Goal: Task Accomplishment & Management: Manage account settings

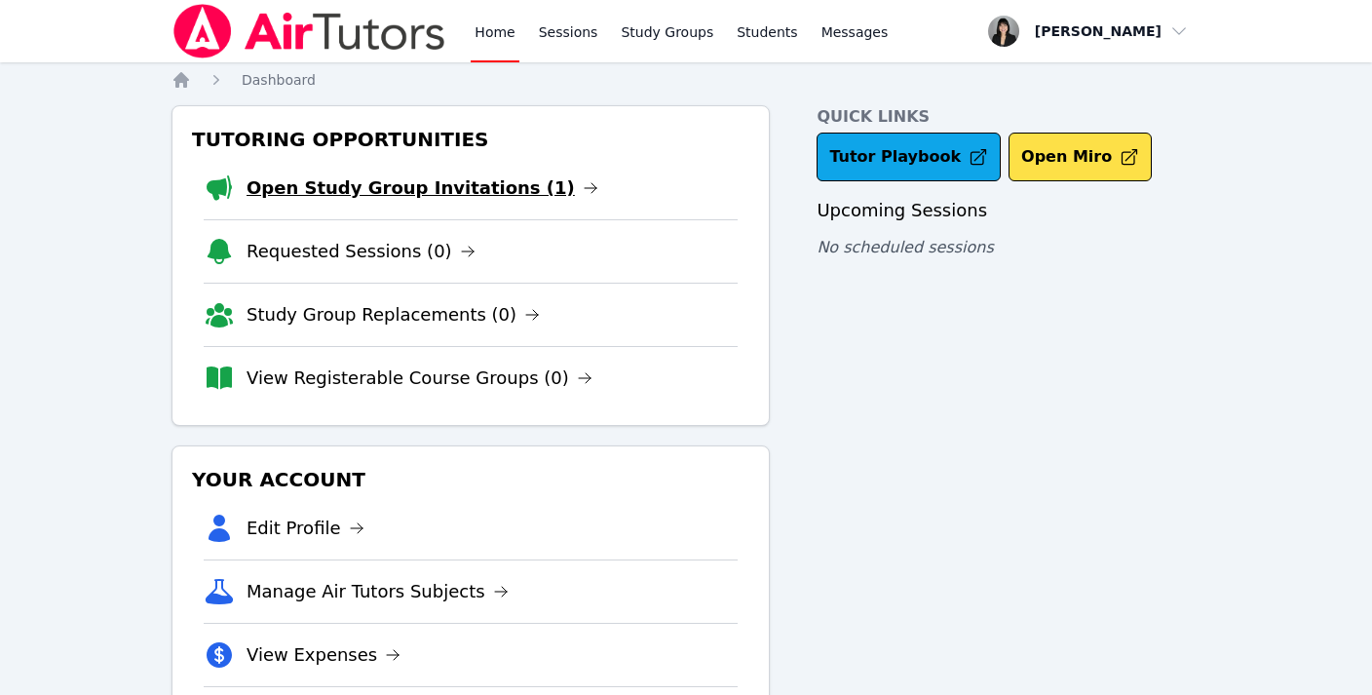
click at [415, 190] on link "Open Study Group Invitations (1)" at bounding box center [423, 187] width 352 height 27
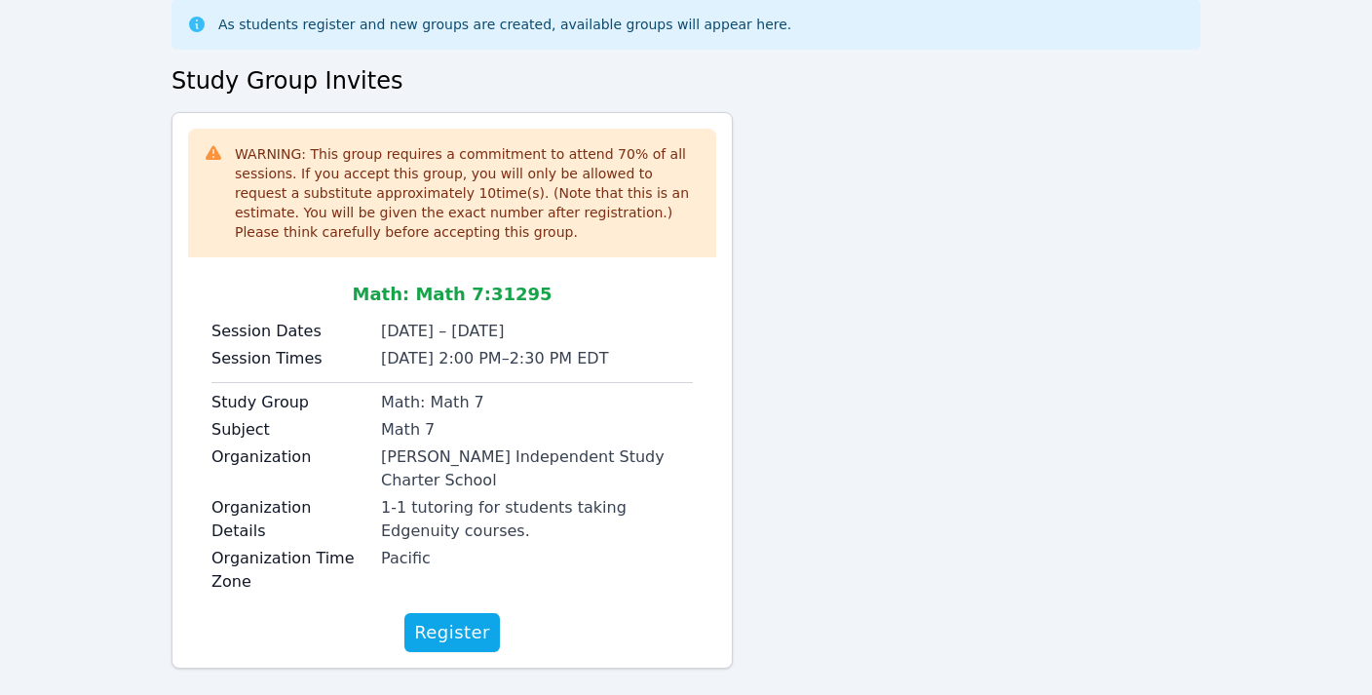
scroll to position [111, 0]
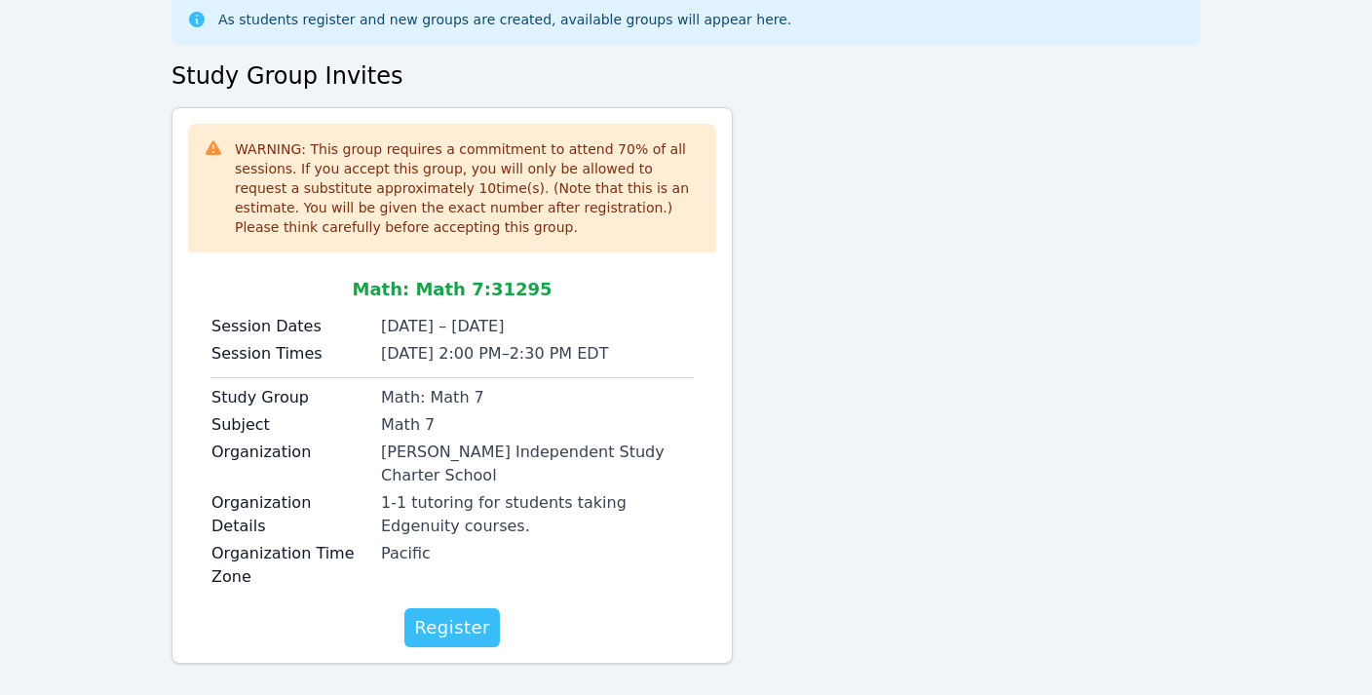
click at [454, 614] on span "Register" at bounding box center [452, 627] width 76 height 27
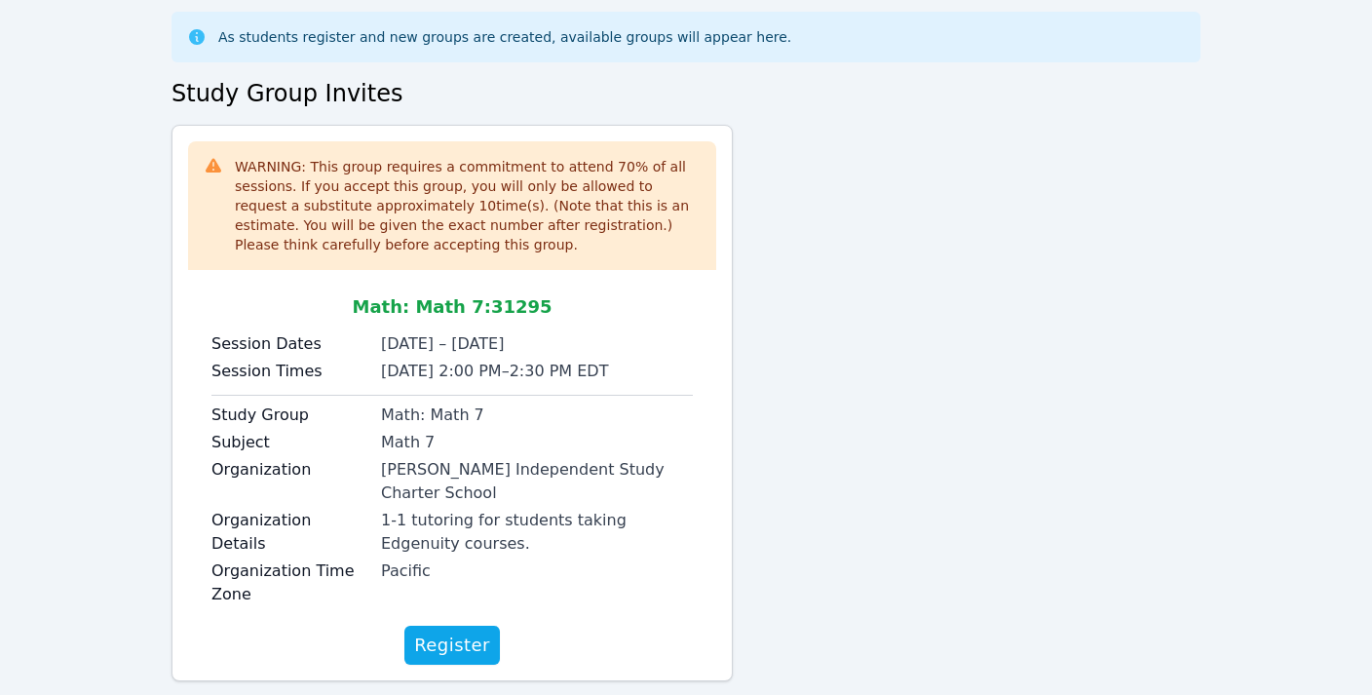
scroll to position [111, 0]
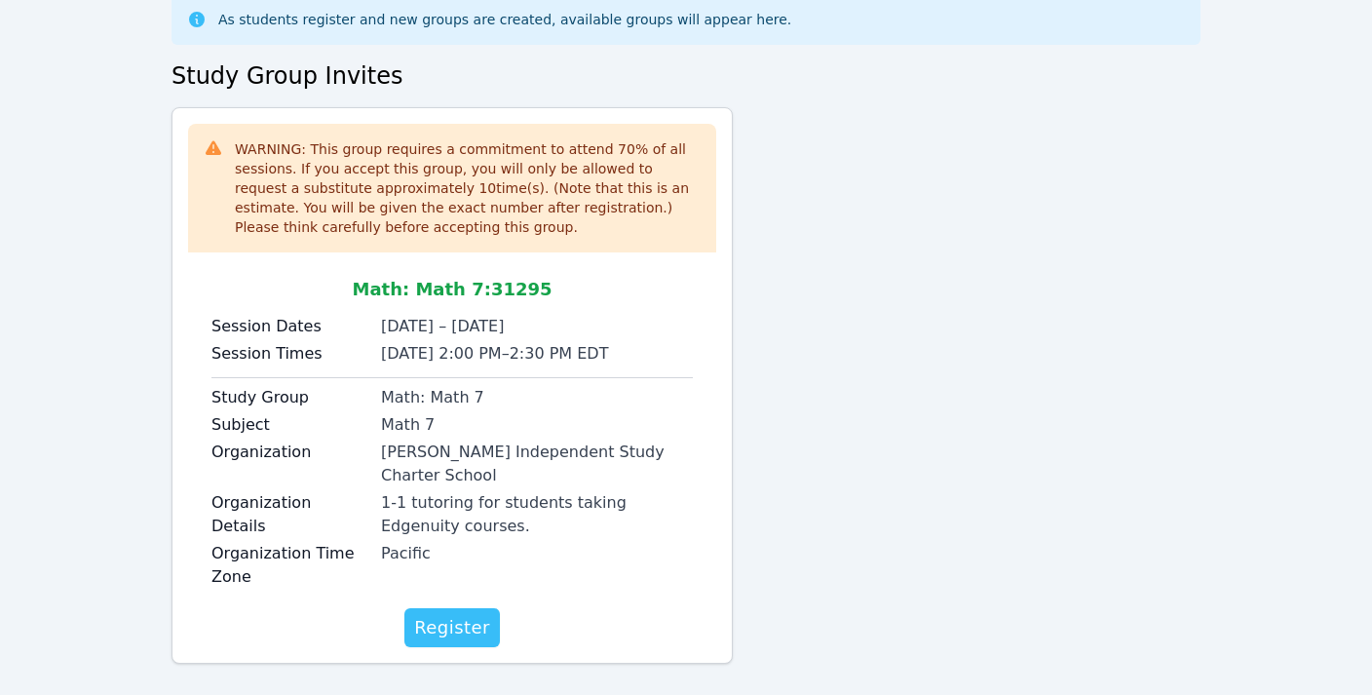
click at [473, 614] on span "Register" at bounding box center [452, 627] width 76 height 27
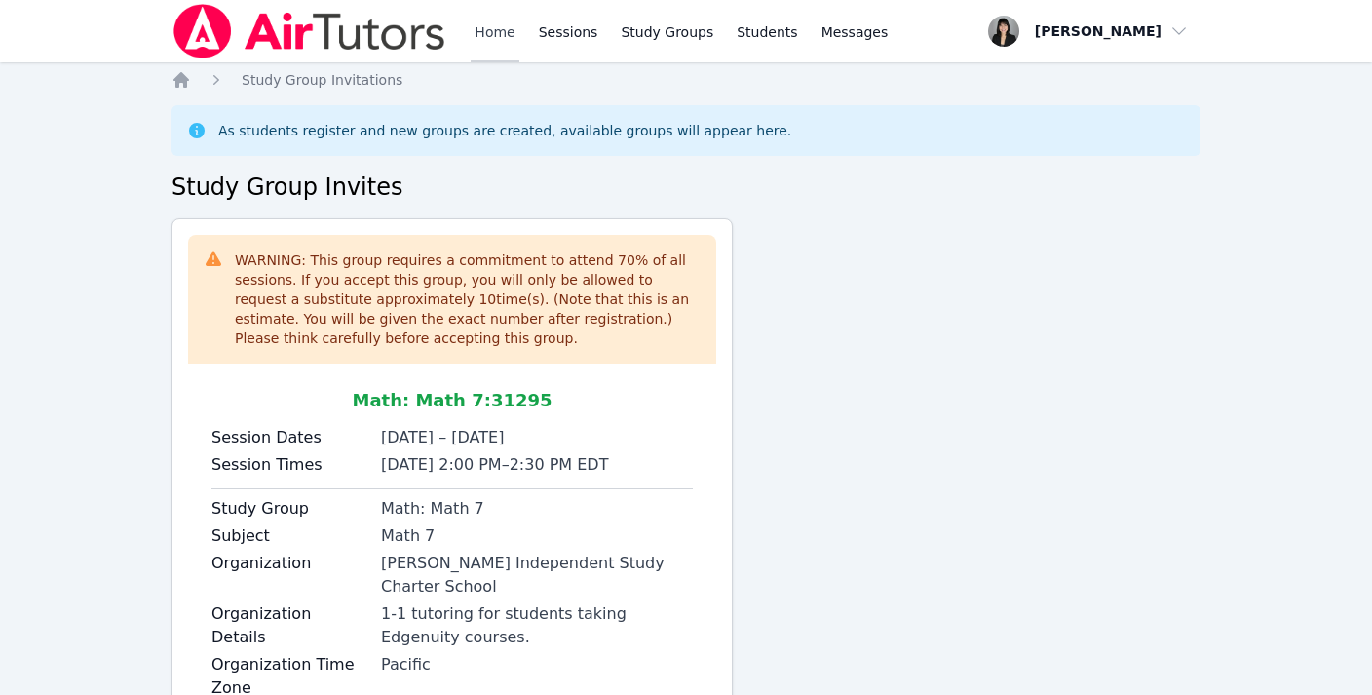
click at [496, 30] on link "Home" at bounding box center [495, 31] width 48 height 62
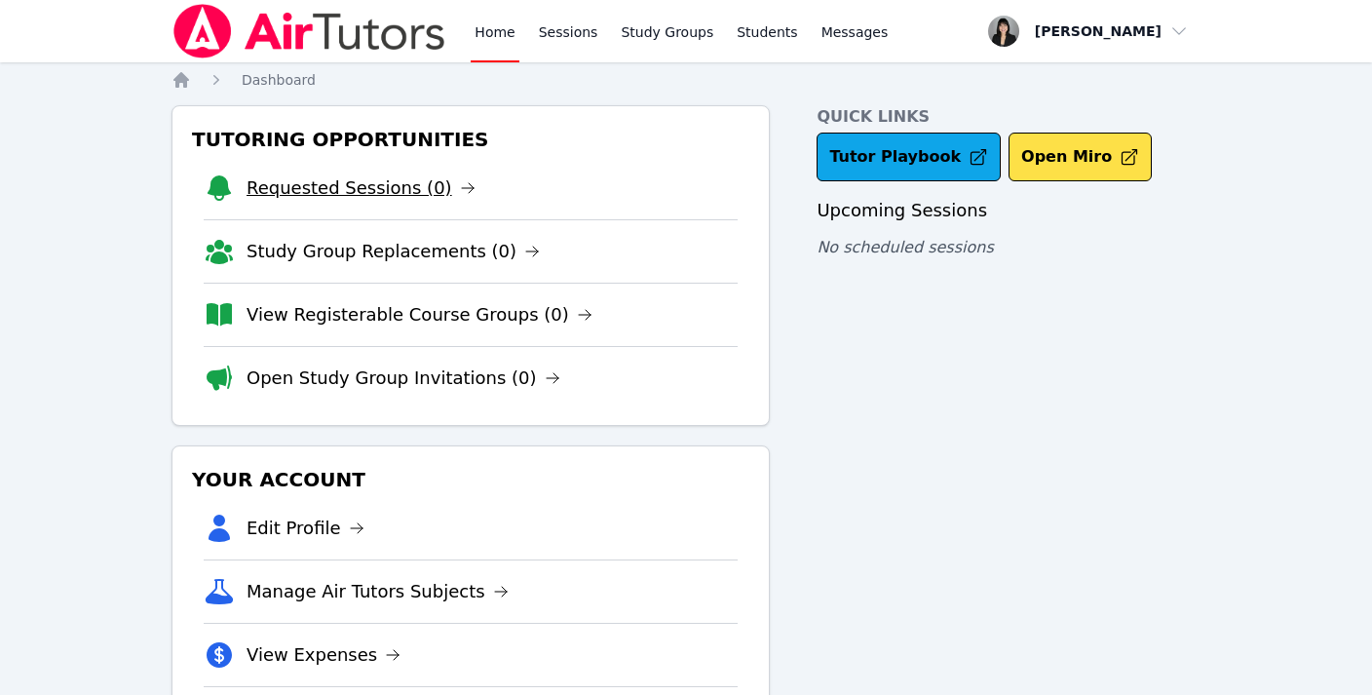
click at [387, 201] on link "Requested Sessions (0)" at bounding box center [361, 187] width 229 height 27
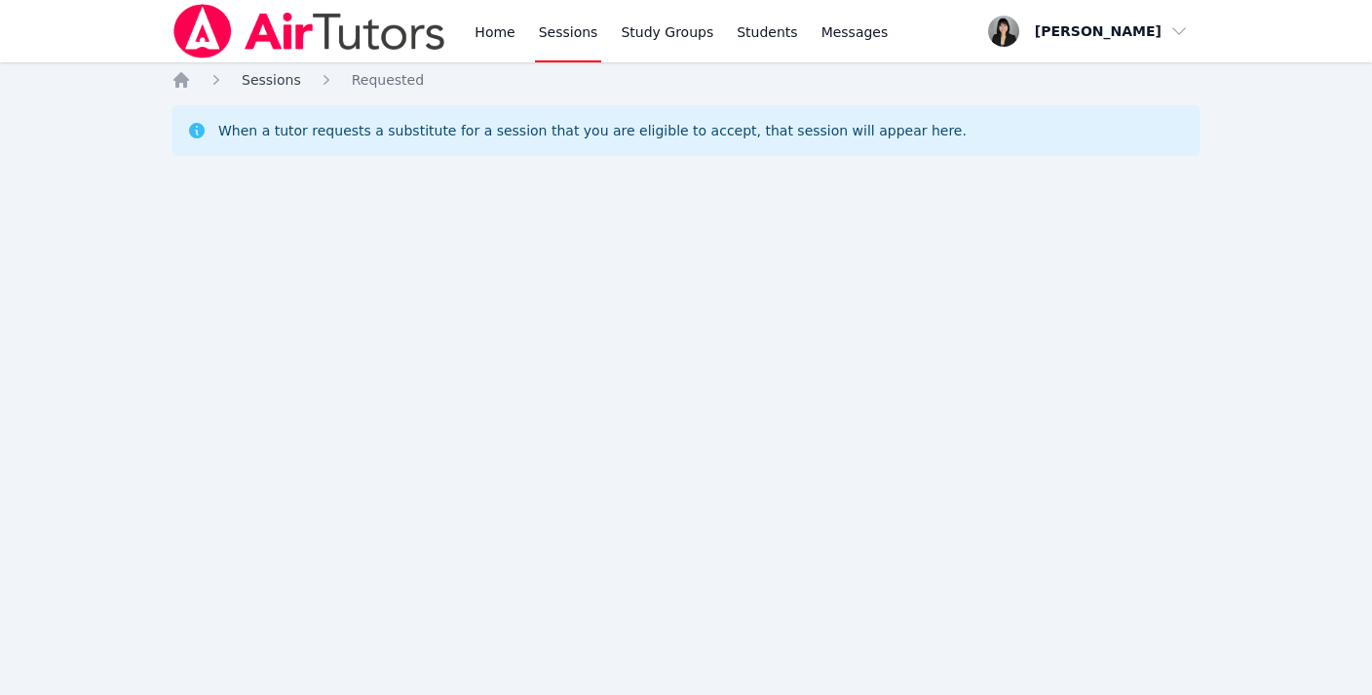
click at [269, 84] on span "Sessions" at bounding box center [271, 80] width 59 height 16
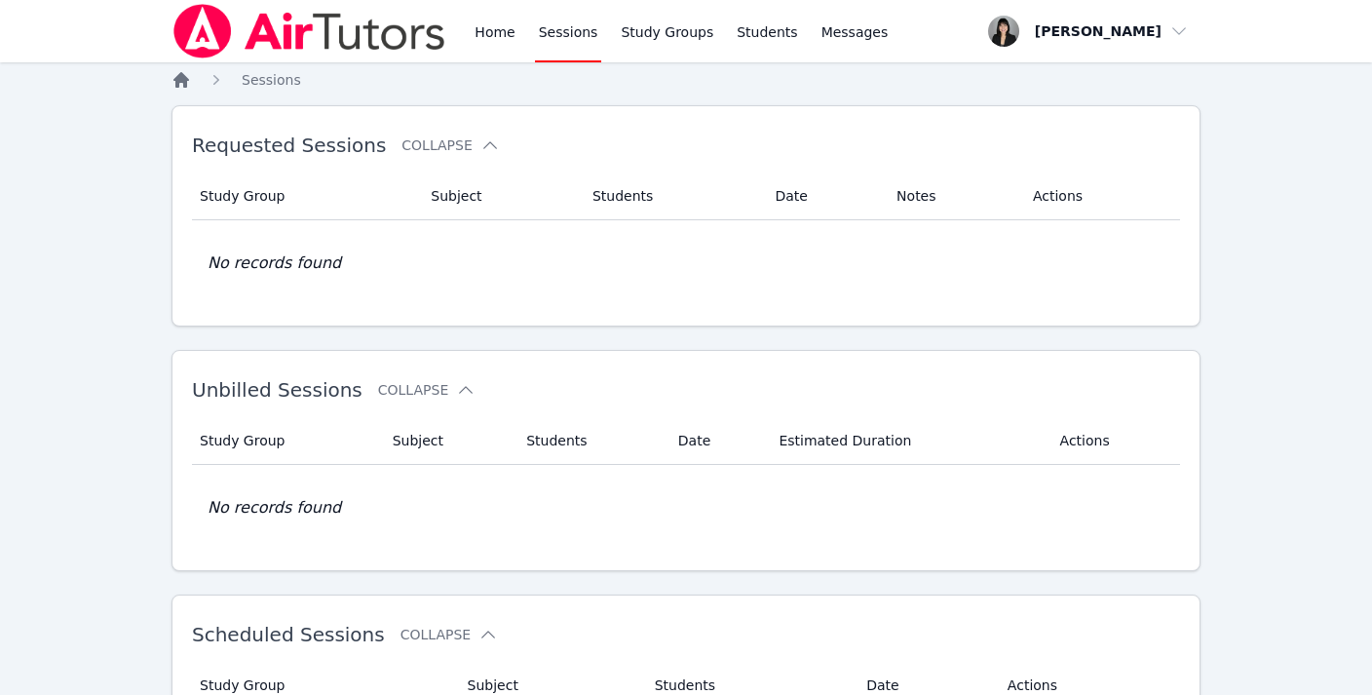
click at [183, 76] on icon "Breadcrumb" at bounding box center [181, 80] width 16 height 16
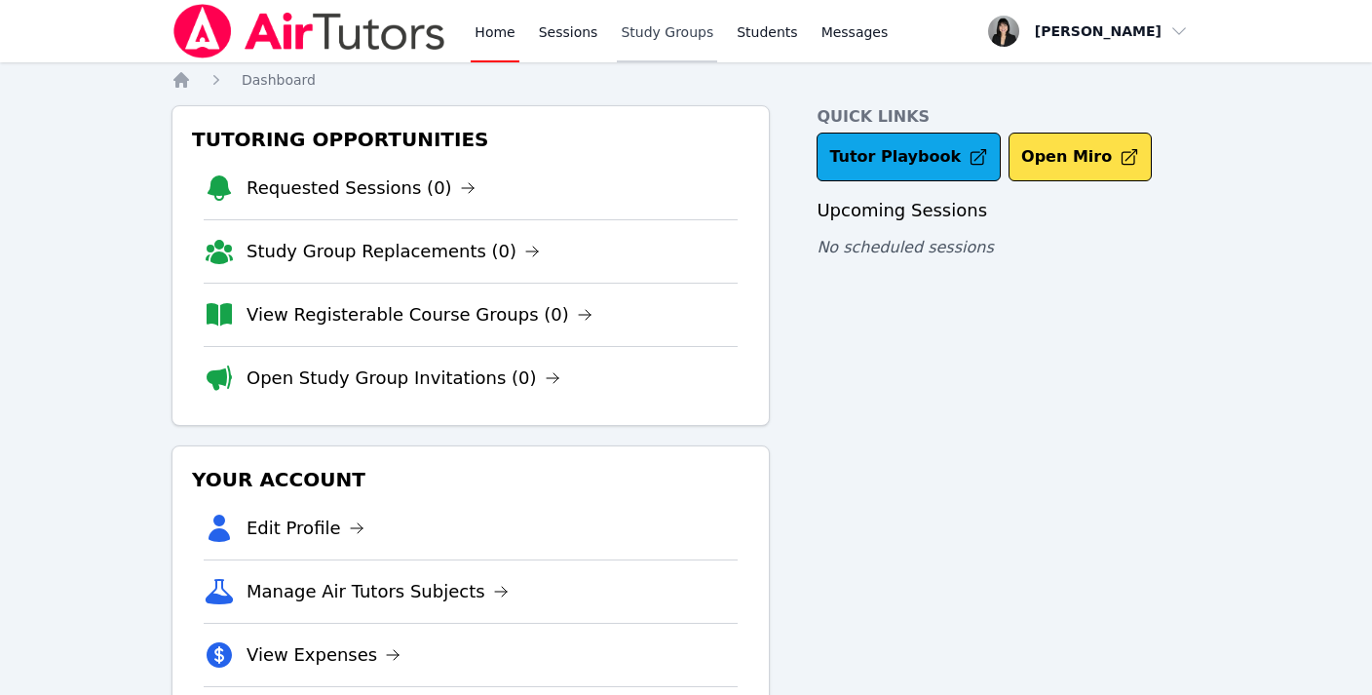
click at [643, 34] on link "Study Groups" at bounding box center [667, 31] width 100 height 62
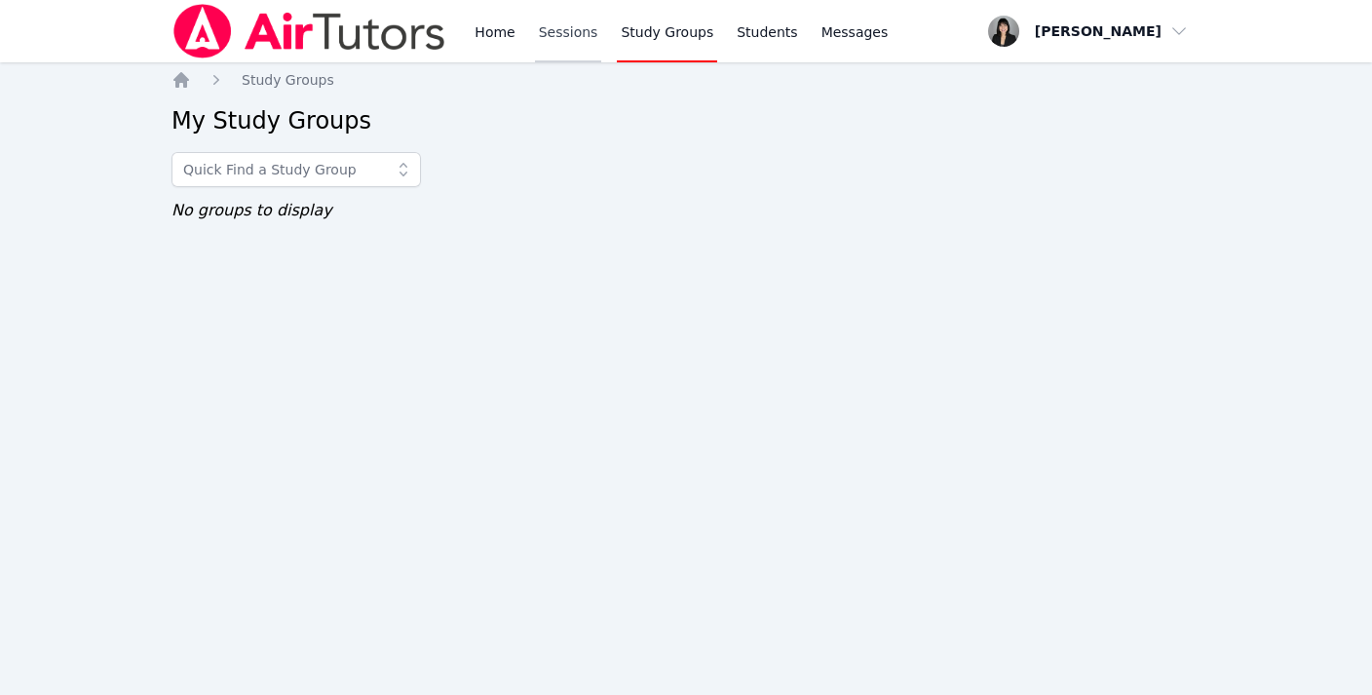
click at [563, 46] on link "Sessions" at bounding box center [568, 31] width 67 height 62
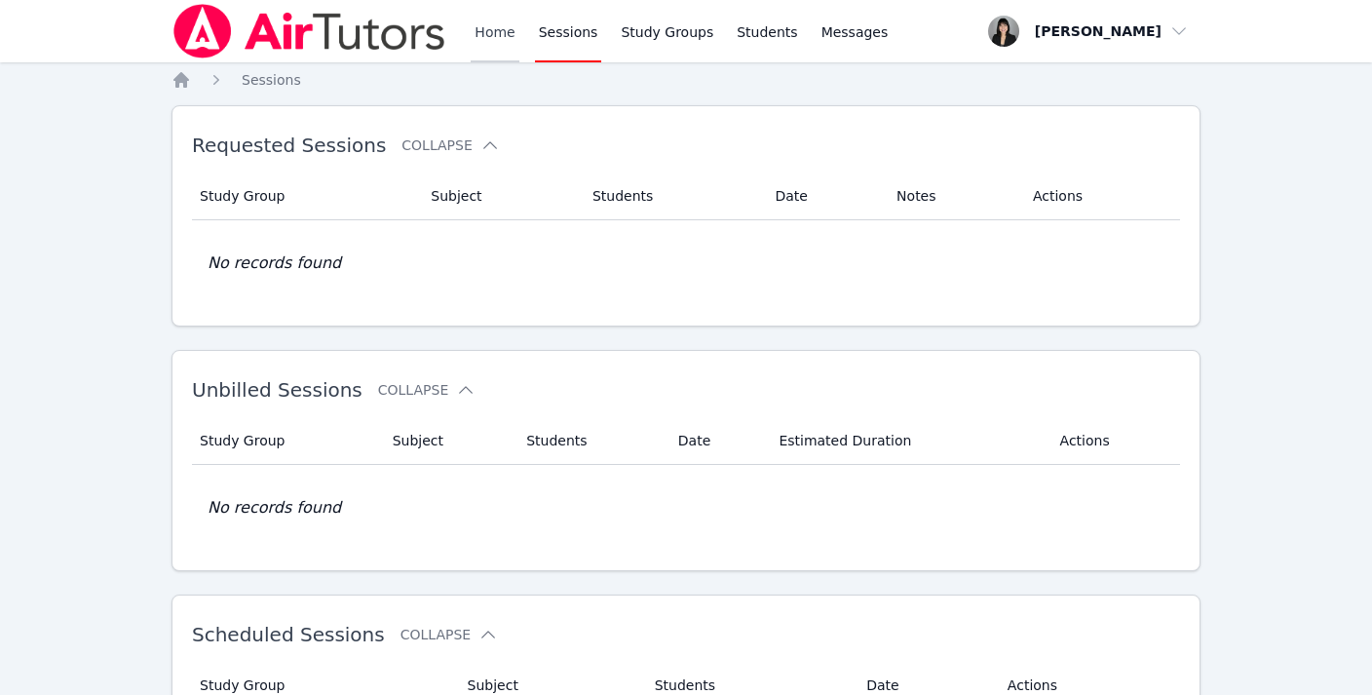
click at [502, 26] on link "Home" at bounding box center [495, 31] width 48 height 62
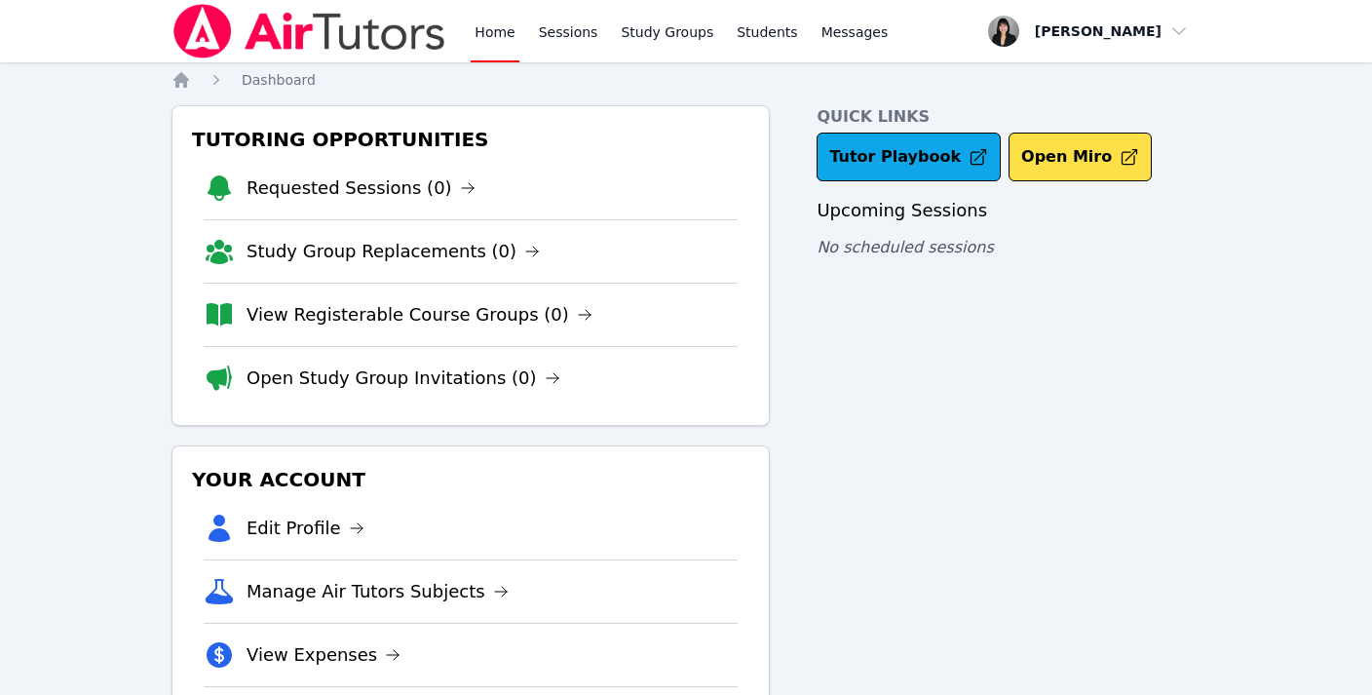
click at [600, 46] on div "Home Sessions Study Groups Students Messages" at bounding box center [681, 31] width 421 height 62
click at [460, 189] on icon at bounding box center [468, 188] width 16 height 16
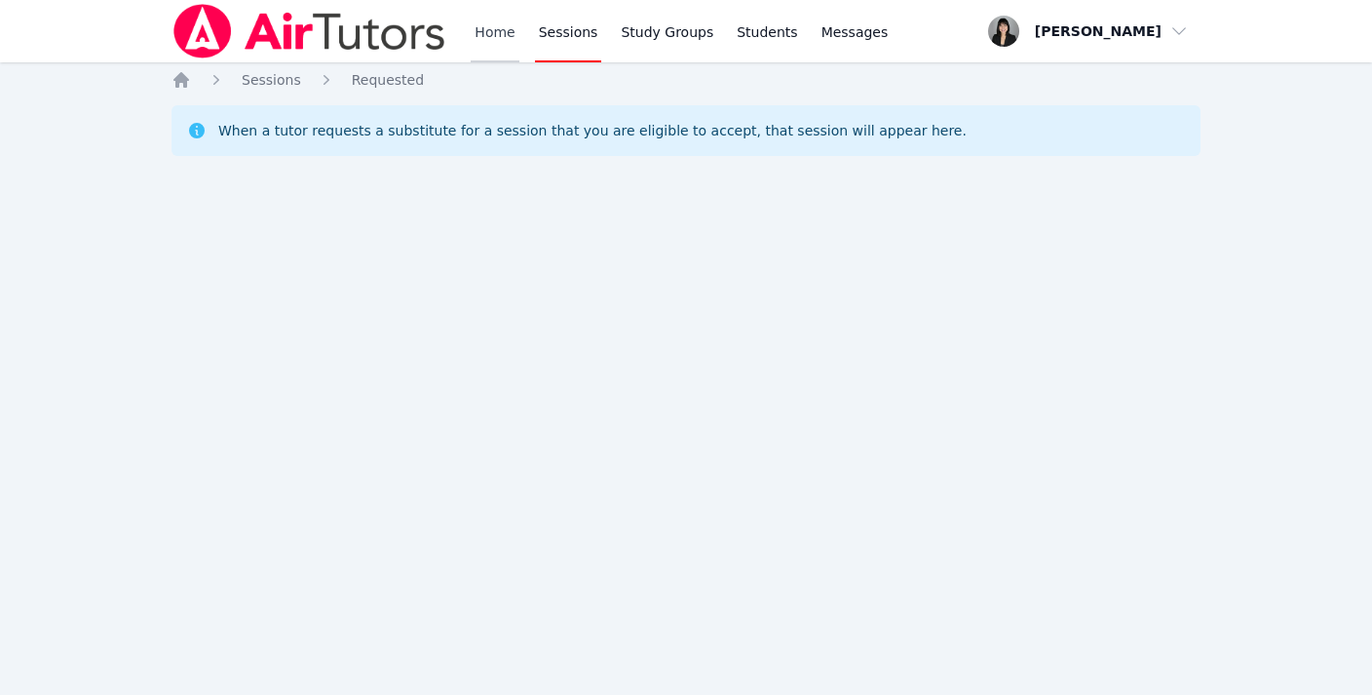
click at [477, 40] on link "Home" at bounding box center [495, 31] width 48 height 62
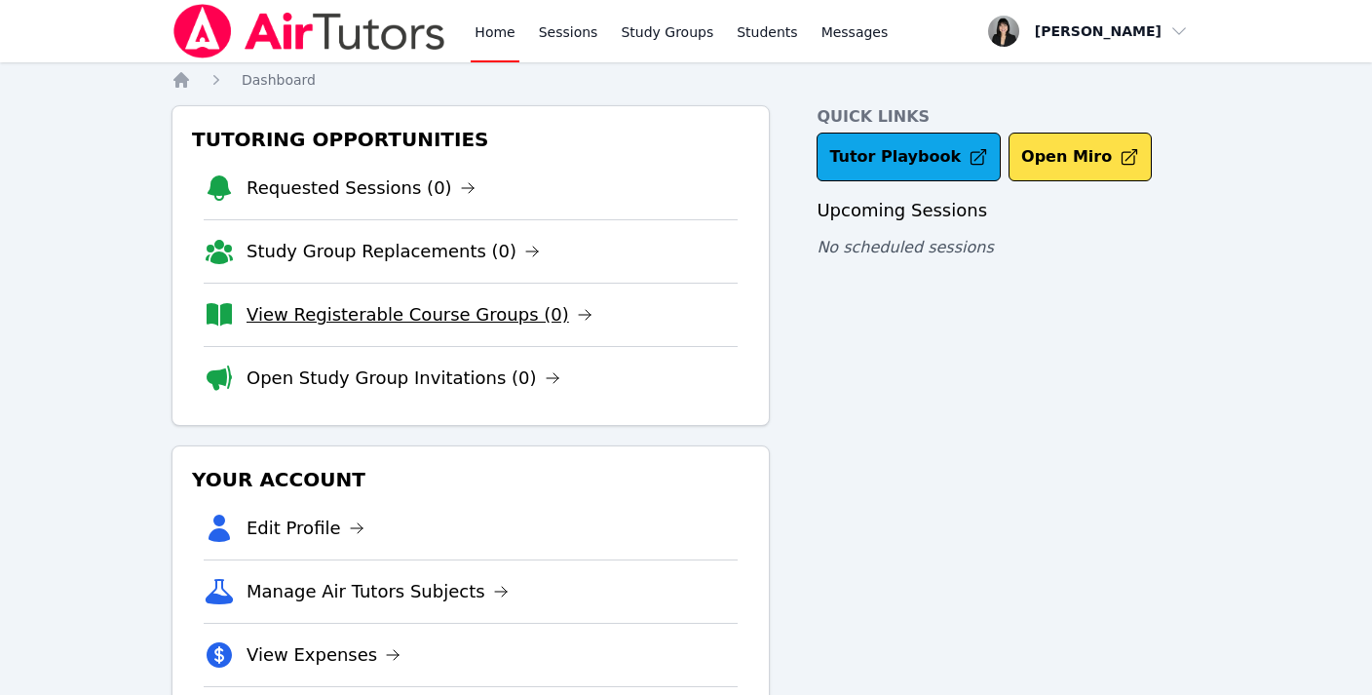
click at [424, 318] on link "View Registerable Course Groups (0)" at bounding box center [420, 314] width 346 height 27
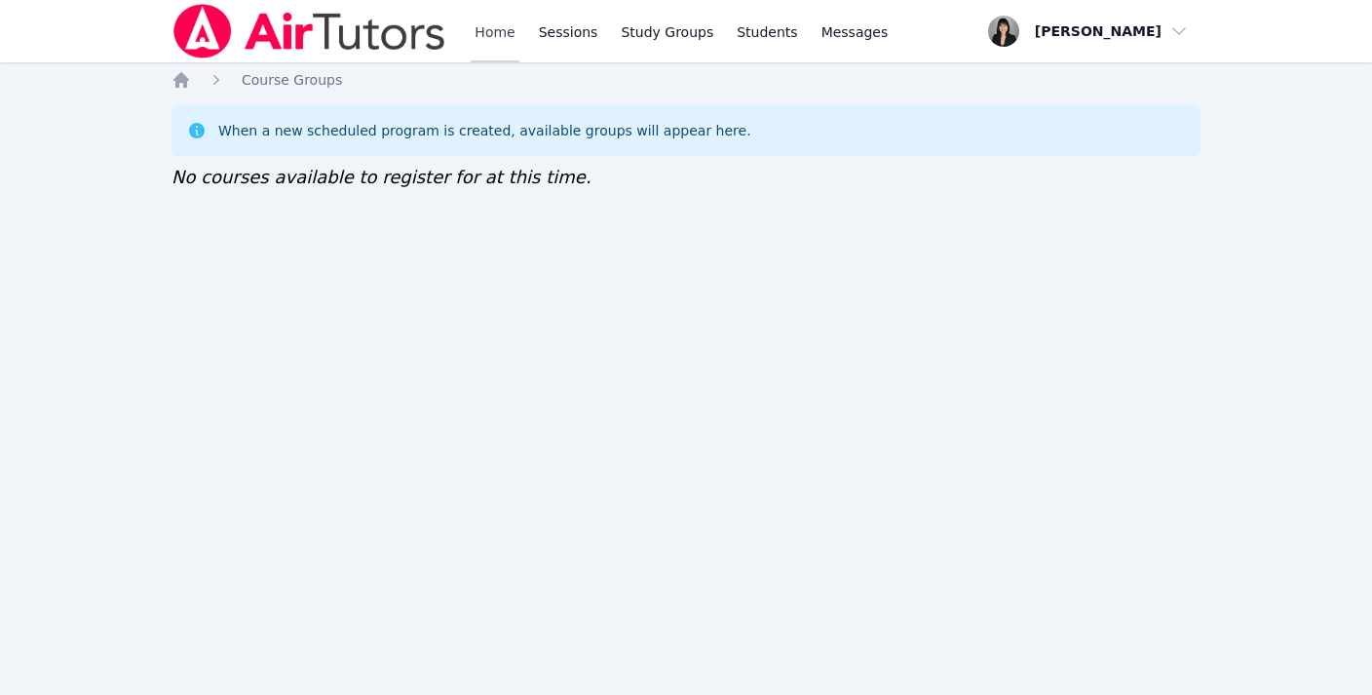
click at [493, 29] on link "Home" at bounding box center [495, 31] width 48 height 62
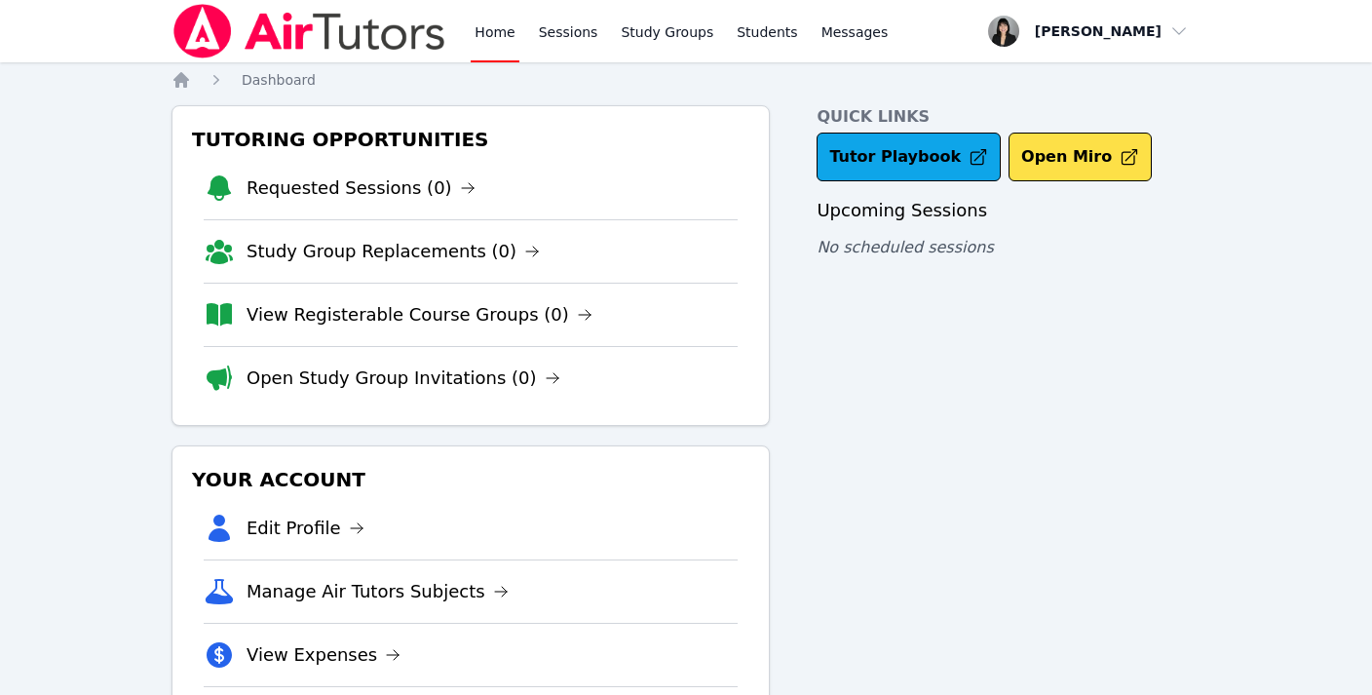
click at [500, 37] on link "Home" at bounding box center [495, 31] width 48 height 62
click at [600, 35] on div "Home Sessions Study Groups Students Messages" at bounding box center [681, 31] width 421 height 62
click at [585, 35] on link "Sessions" at bounding box center [568, 31] width 67 height 62
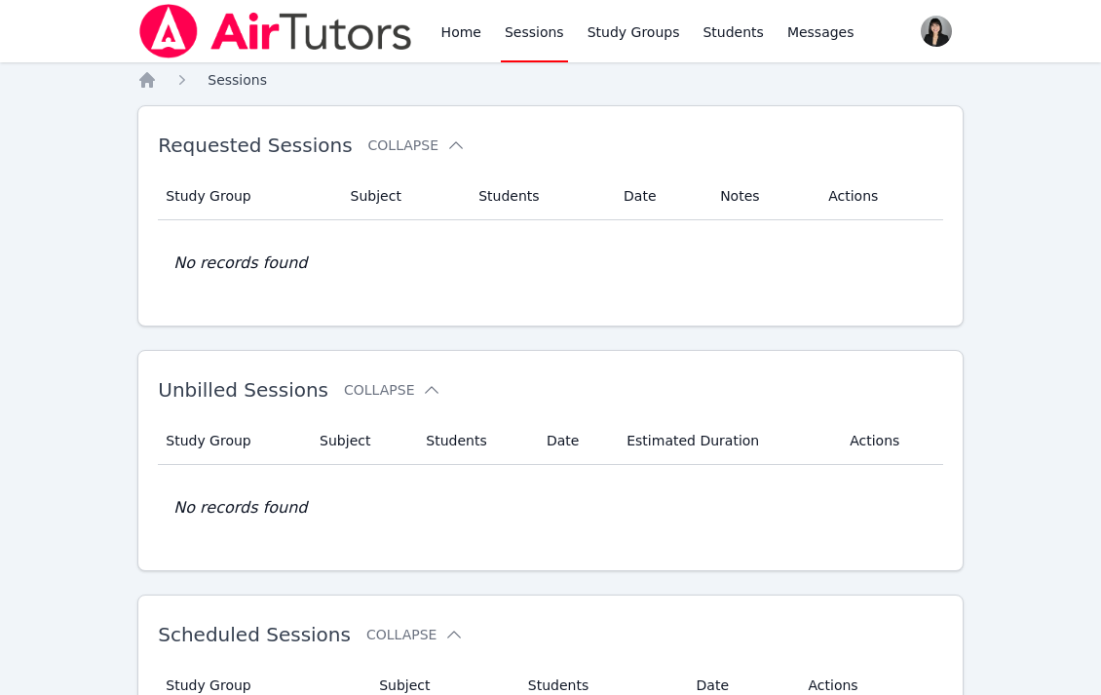
click at [227, 74] on span "Sessions" at bounding box center [237, 80] width 59 height 16
click at [143, 83] on icon "Breadcrumb" at bounding box center [147, 80] width 16 height 16
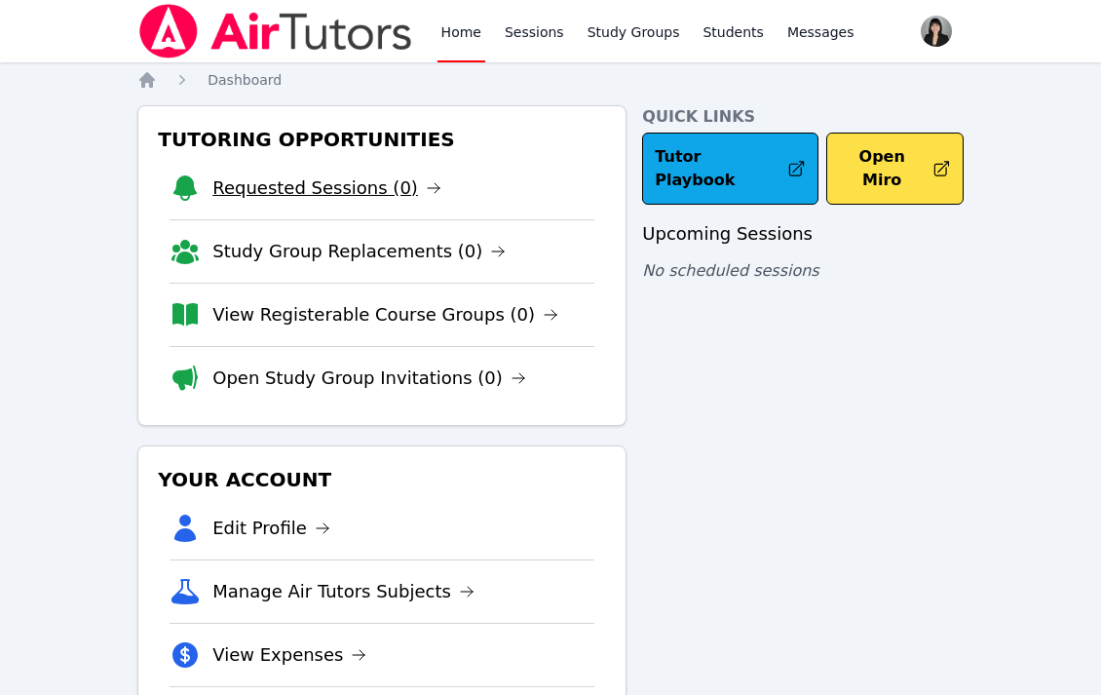
click at [366, 195] on link "Requested Sessions (0)" at bounding box center [326, 187] width 229 height 27
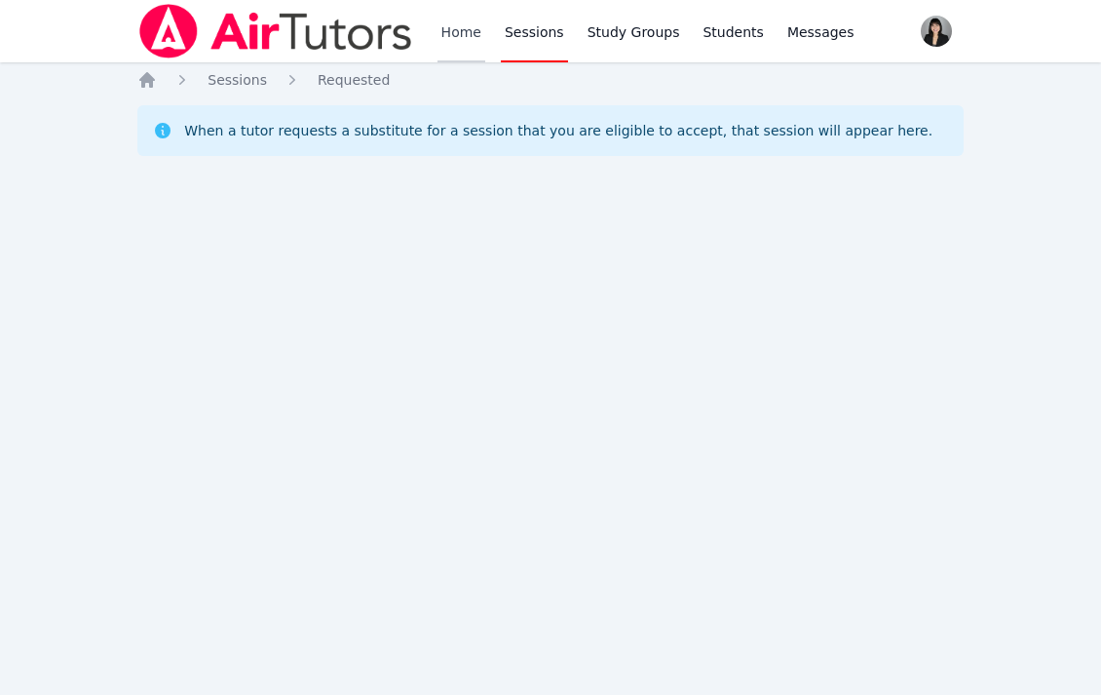
click at [441, 26] on link "Home" at bounding box center [462, 31] width 48 height 62
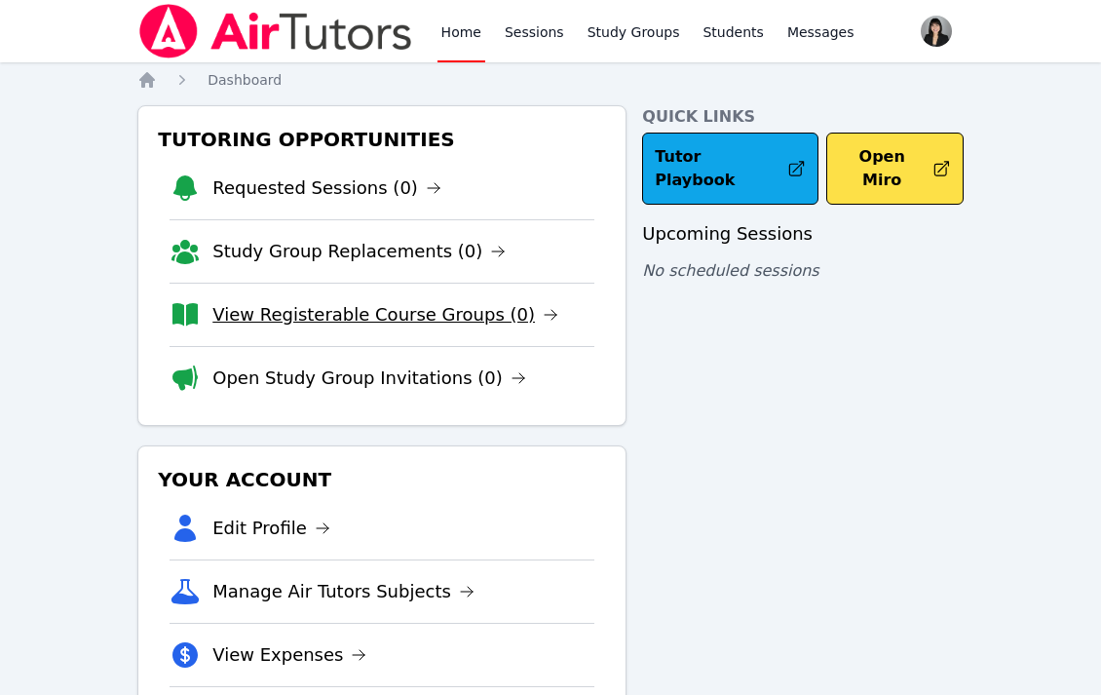
click at [324, 321] on link "View Registerable Course Groups (0)" at bounding box center [385, 314] width 346 height 27
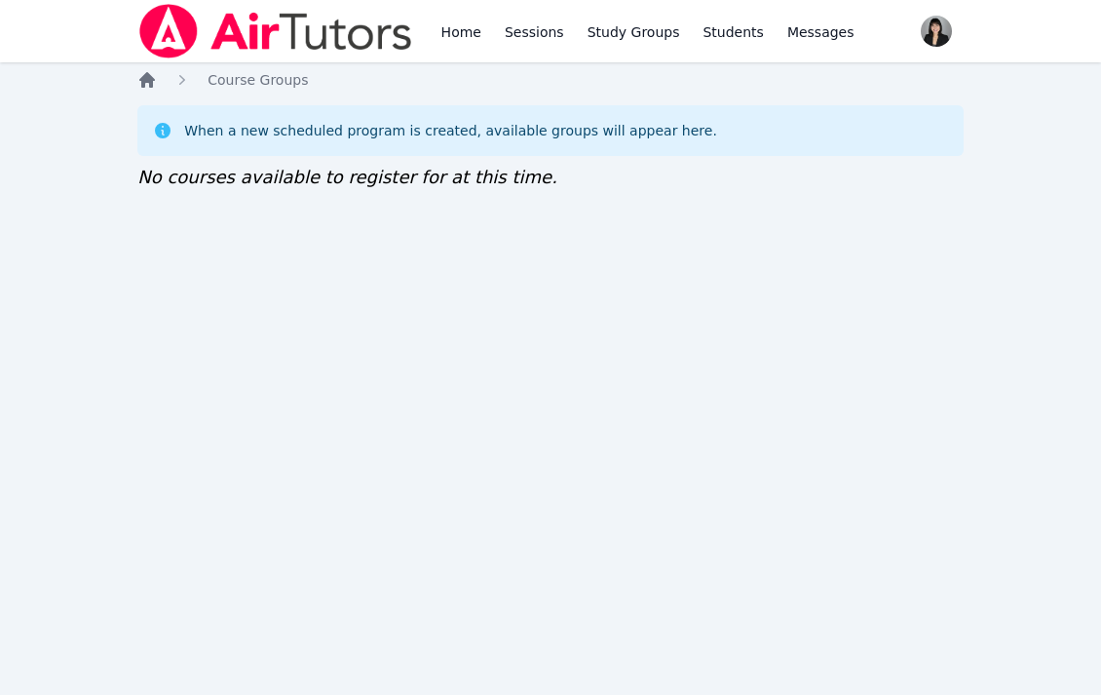
click at [146, 82] on icon "Breadcrumb" at bounding box center [147, 80] width 16 height 16
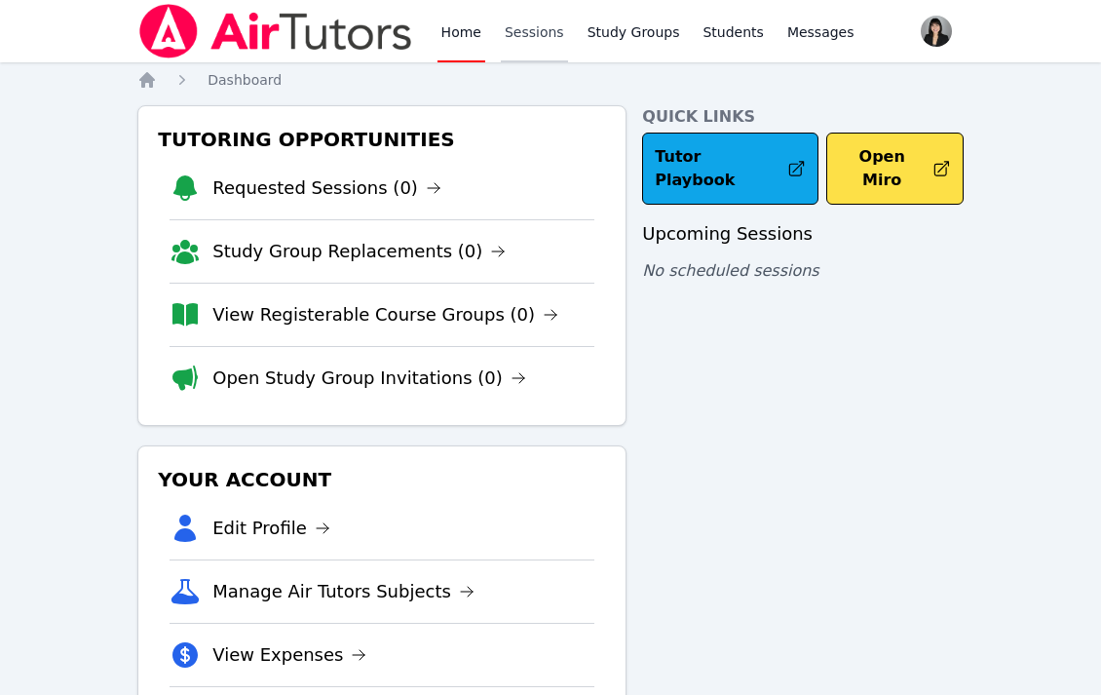
click at [539, 40] on link "Sessions" at bounding box center [534, 31] width 67 height 62
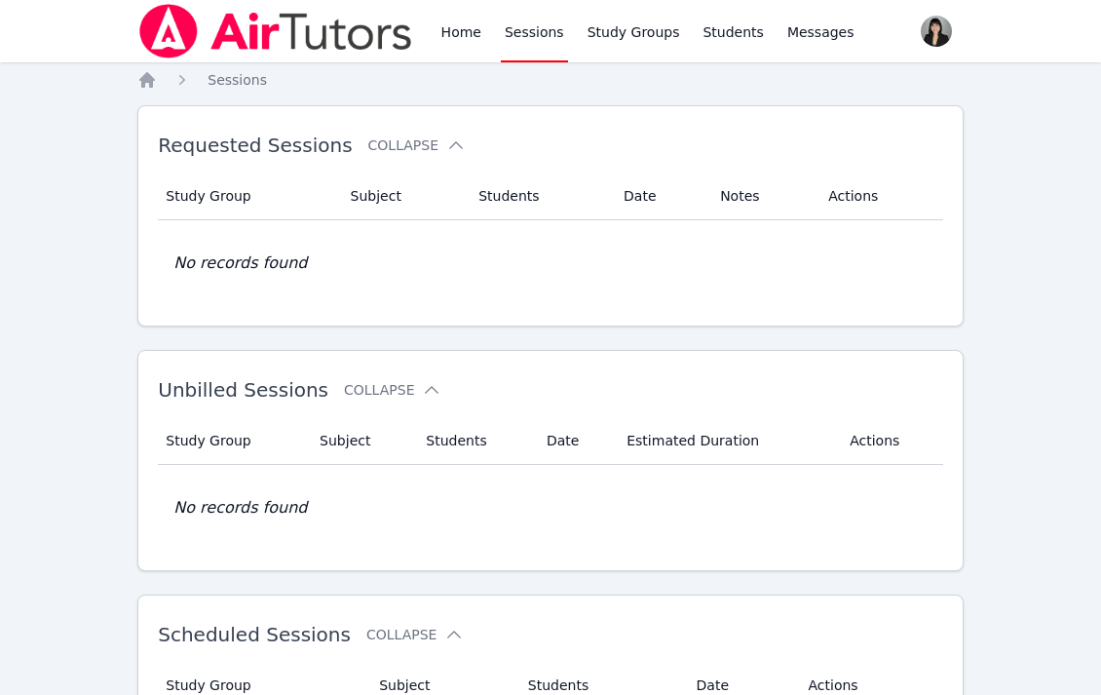
click at [539, 39] on link "Sessions" at bounding box center [534, 31] width 67 height 62
click at [526, 31] on link "Sessions" at bounding box center [534, 31] width 67 height 62
click at [463, 31] on link "Home" at bounding box center [462, 31] width 48 height 62
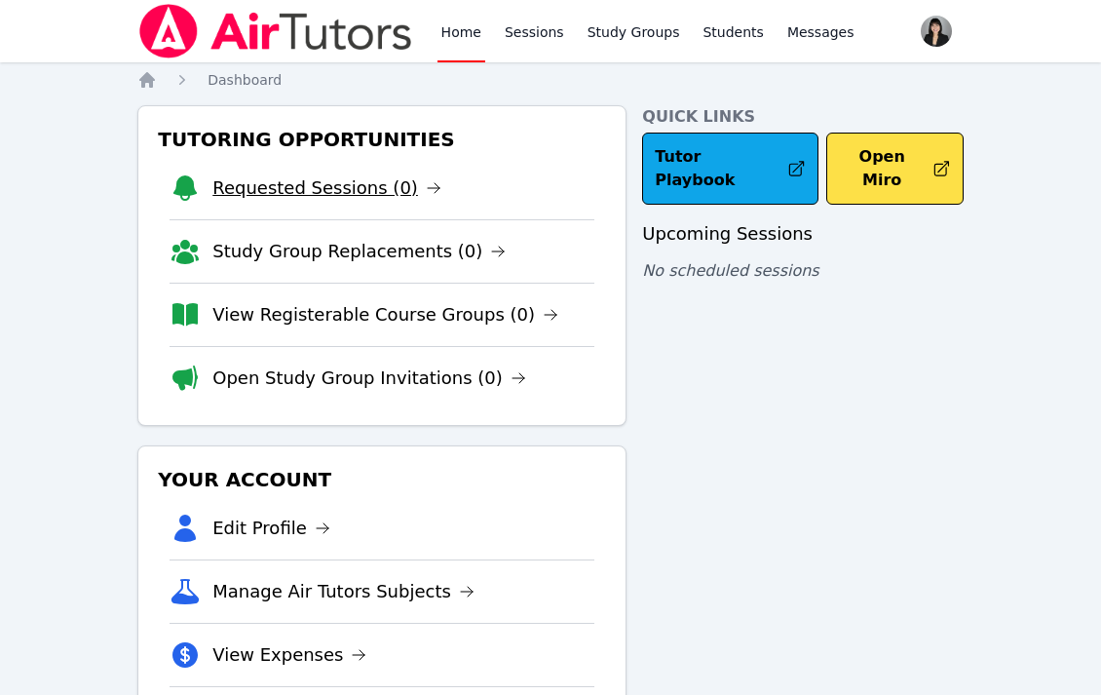
click at [353, 182] on link "Requested Sessions (0)" at bounding box center [326, 187] width 229 height 27
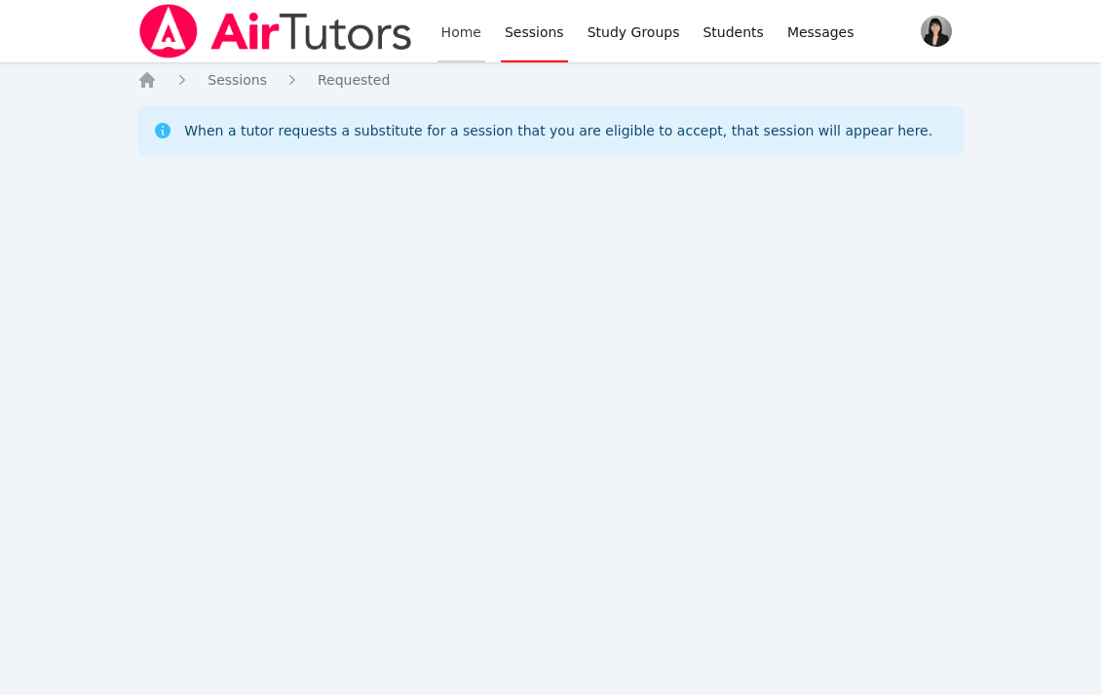
click at [447, 37] on link "Home" at bounding box center [462, 31] width 48 height 62
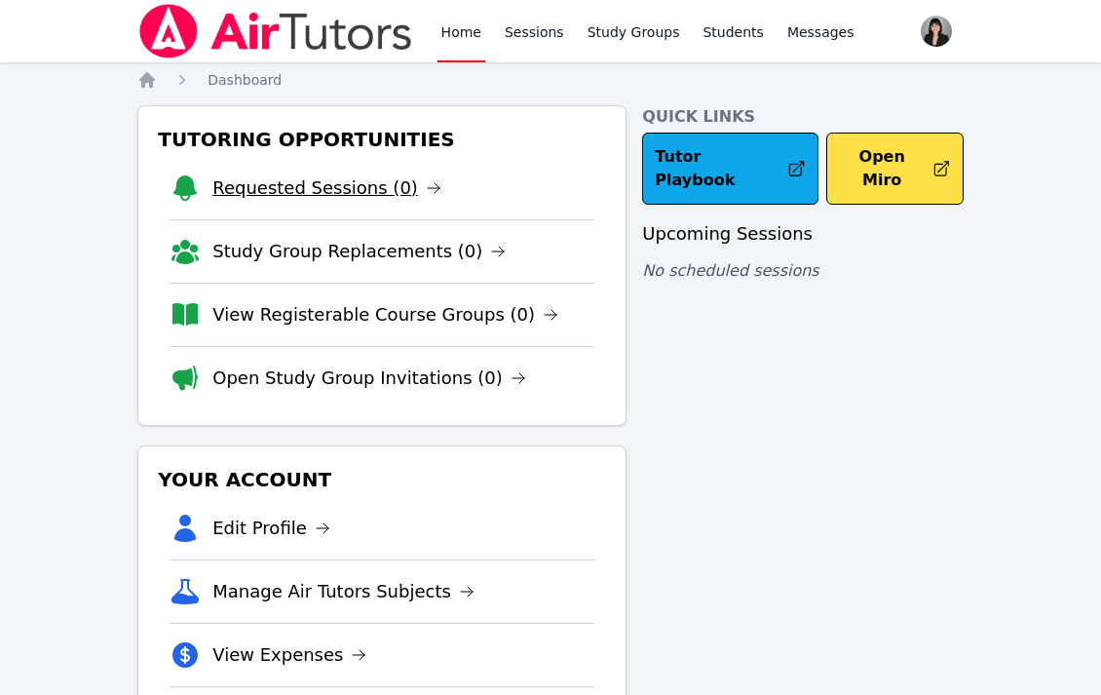
click at [343, 188] on link "Requested Sessions (0)" at bounding box center [326, 187] width 229 height 27
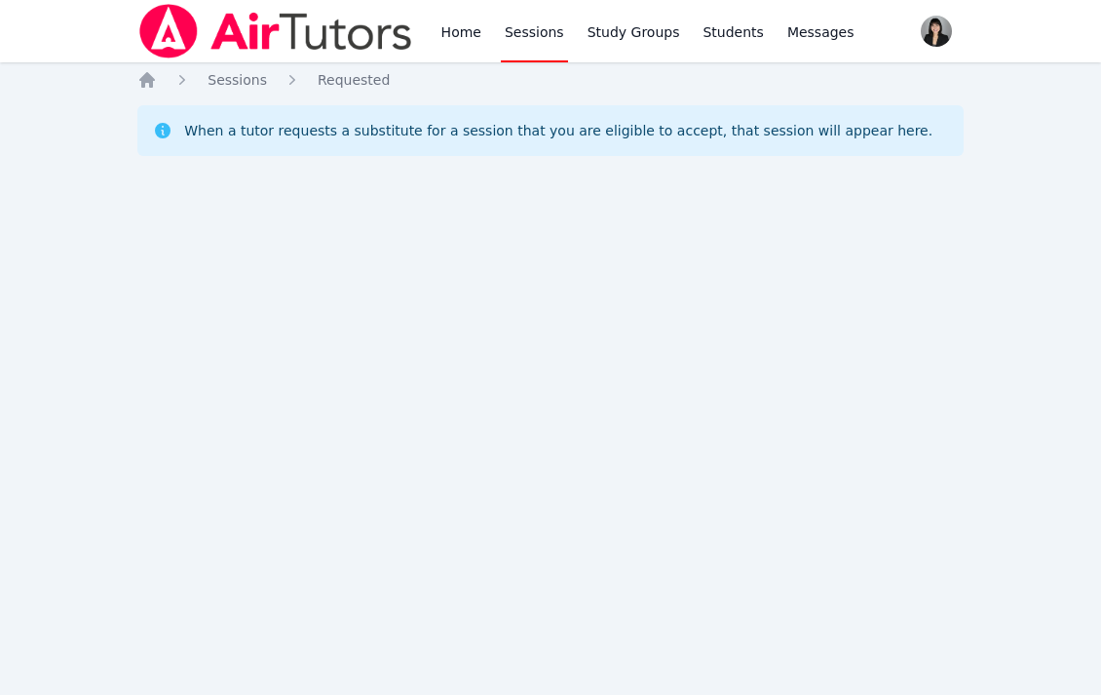
click at [540, 26] on link "Sessions" at bounding box center [534, 31] width 67 height 62
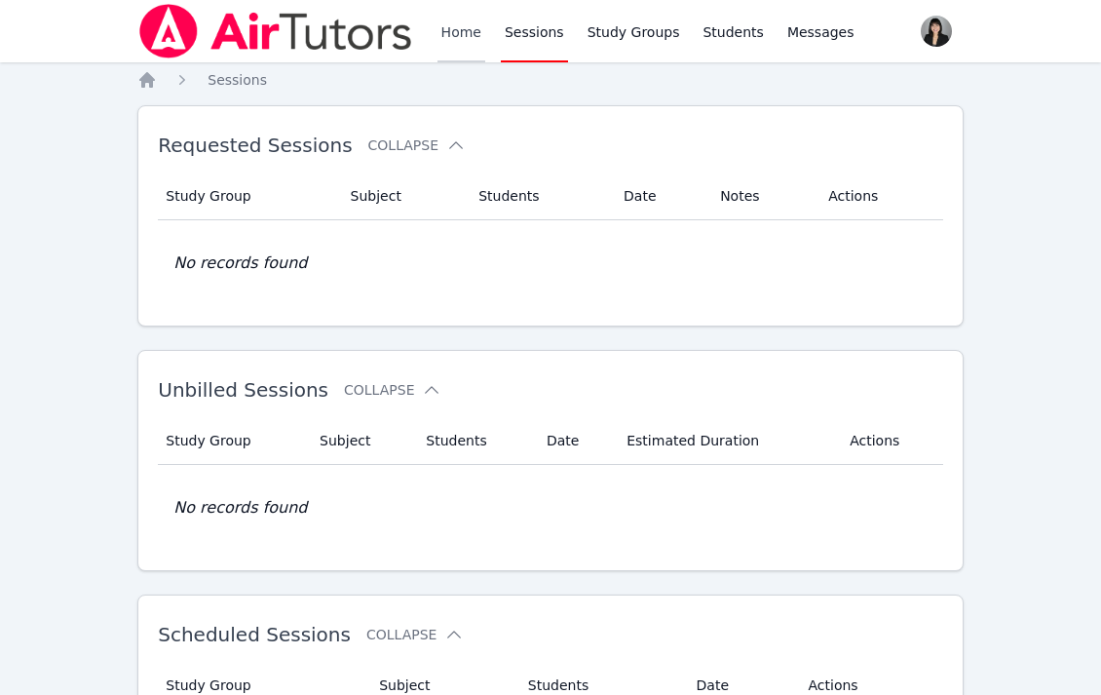
click at [469, 28] on link "Home" at bounding box center [462, 31] width 48 height 62
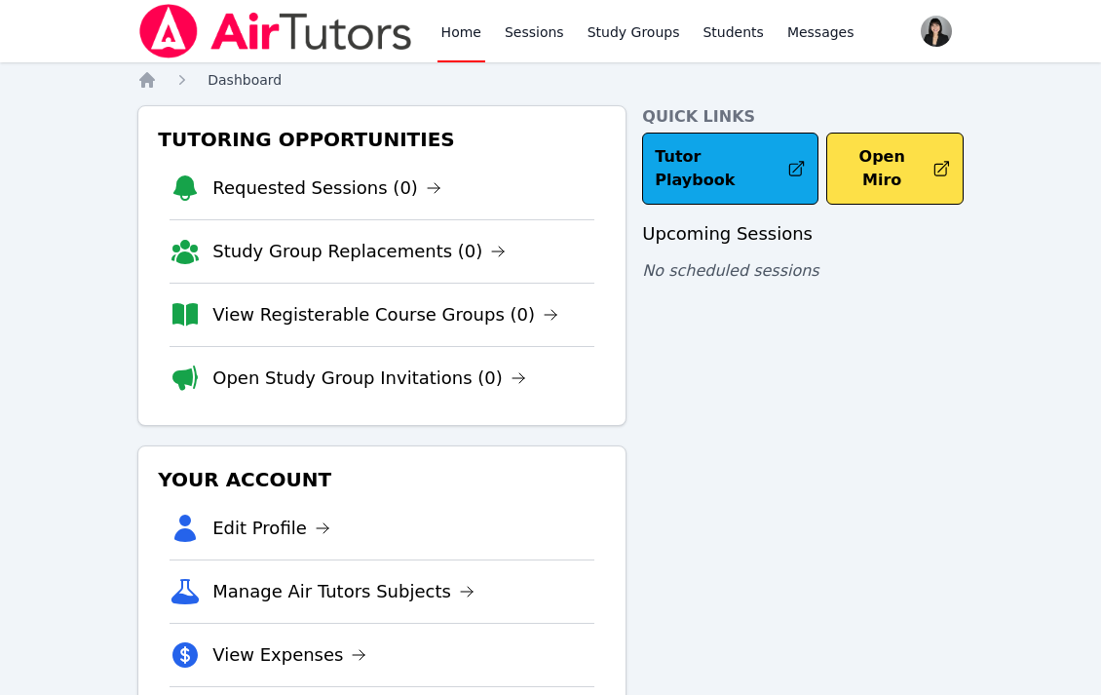
click at [241, 83] on span "Dashboard" at bounding box center [245, 80] width 74 height 16
click at [528, 42] on link "Sessions" at bounding box center [534, 31] width 67 height 62
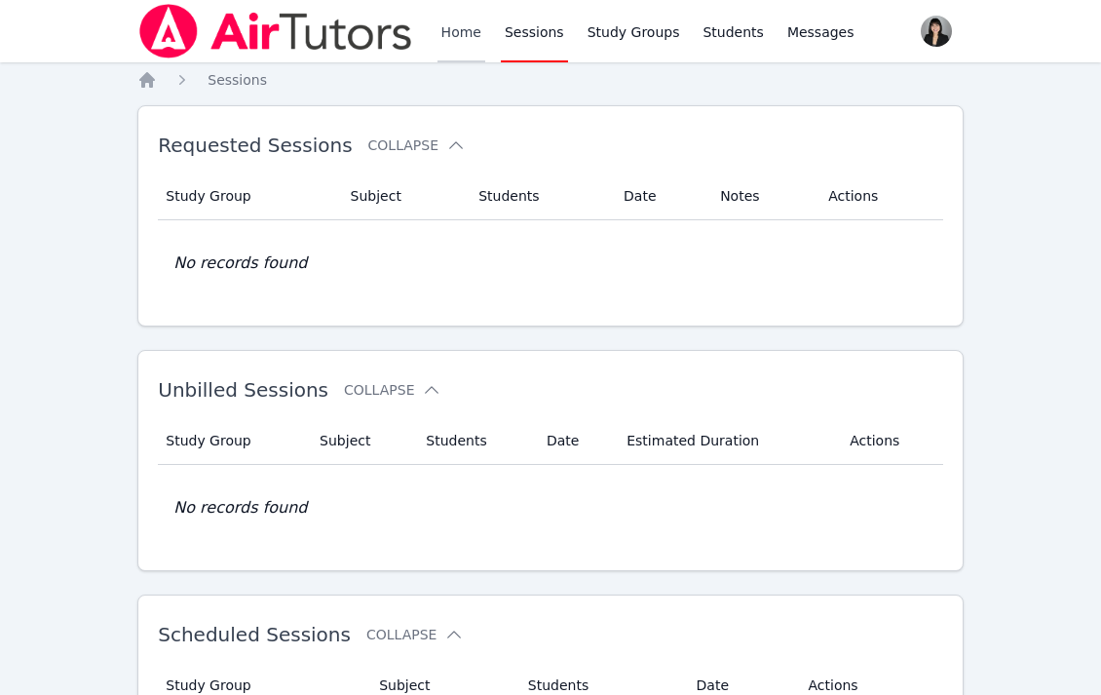
click at [457, 38] on link "Home" at bounding box center [462, 31] width 48 height 62
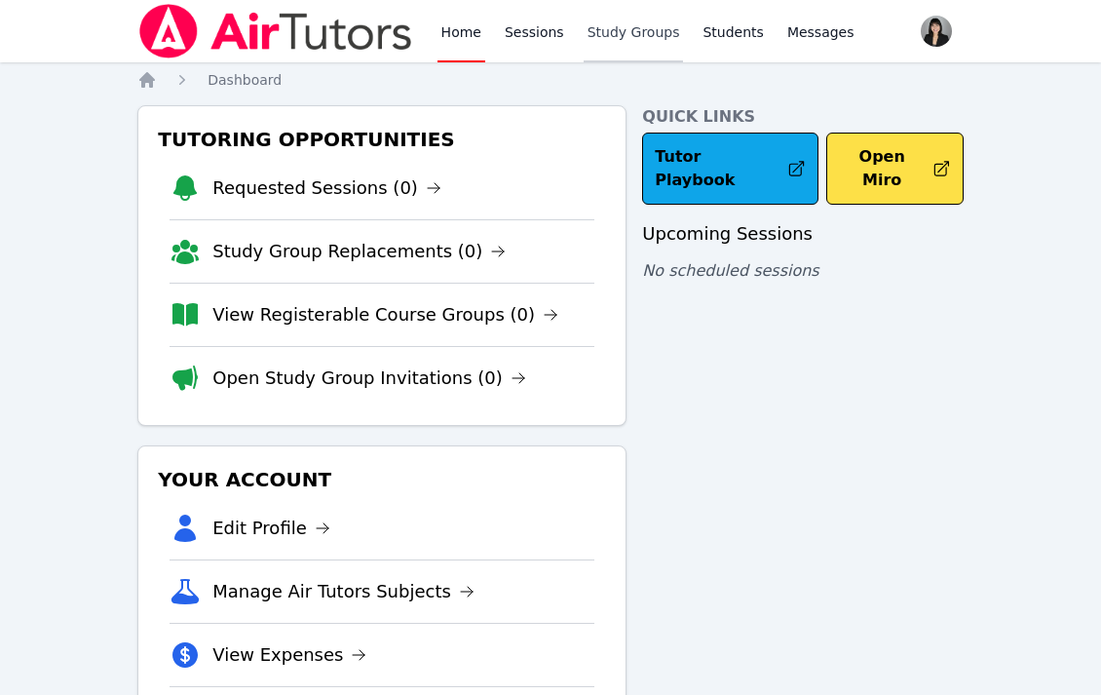
click at [607, 38] on link "Study Groups" at bounding box center [634, 31] width 100 height 62
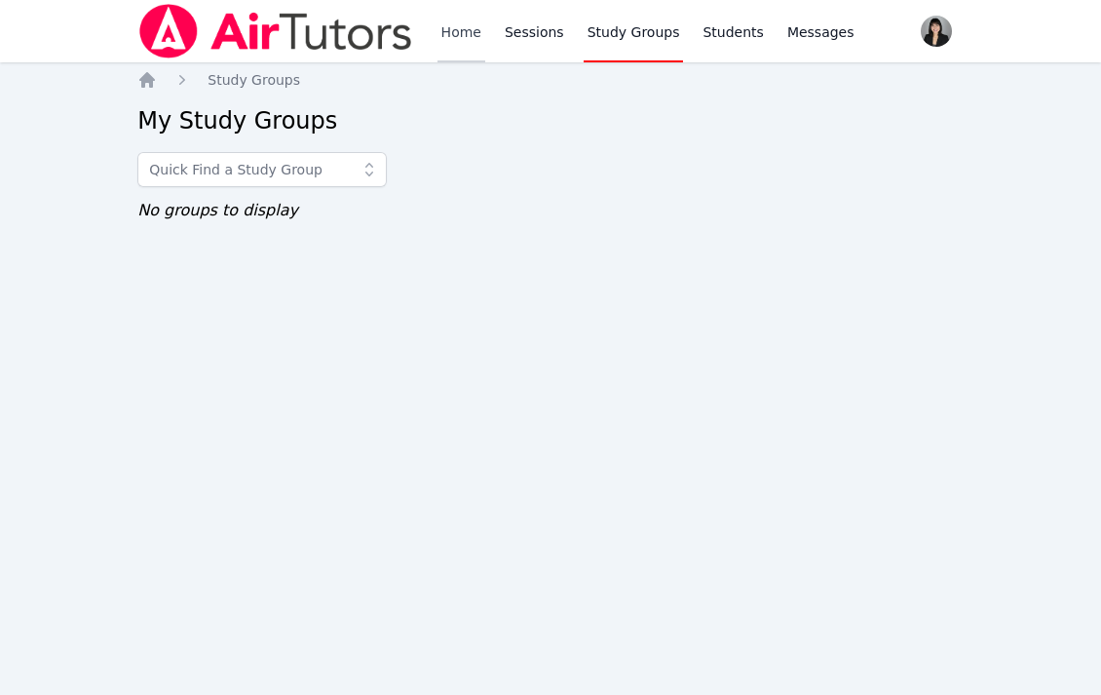
click at [443, 36] on link "Home" at bounding box center [462, 31] width 48 height 62
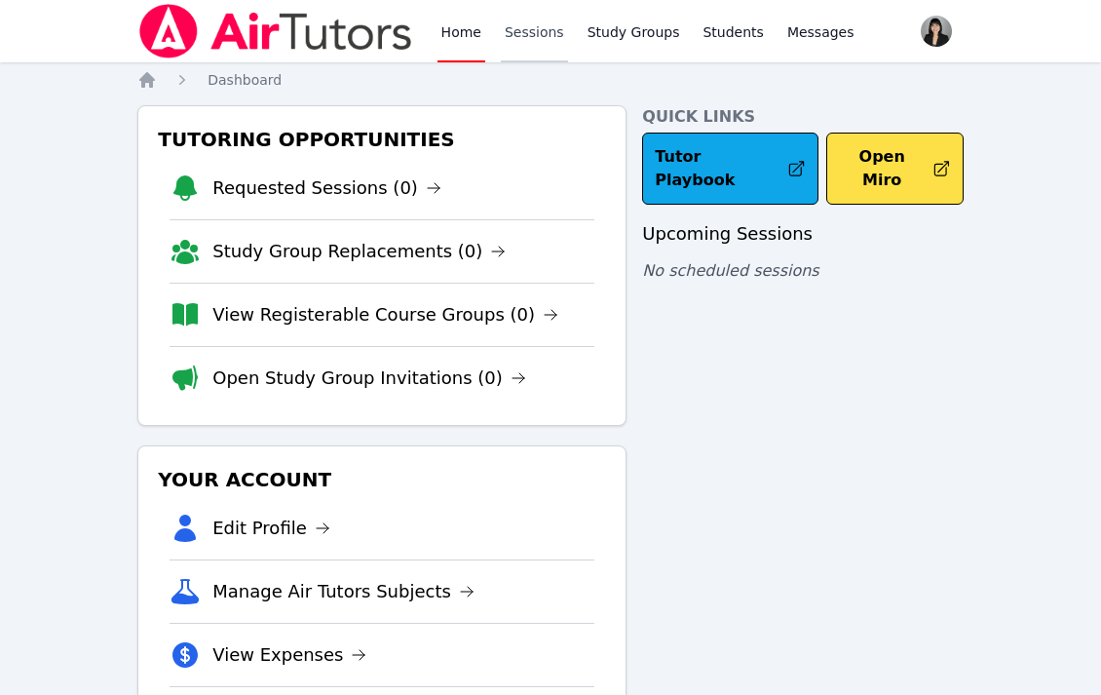
click at [527, 34] on link "Sessions" at bounding box center [534, 31] width 67 height 62
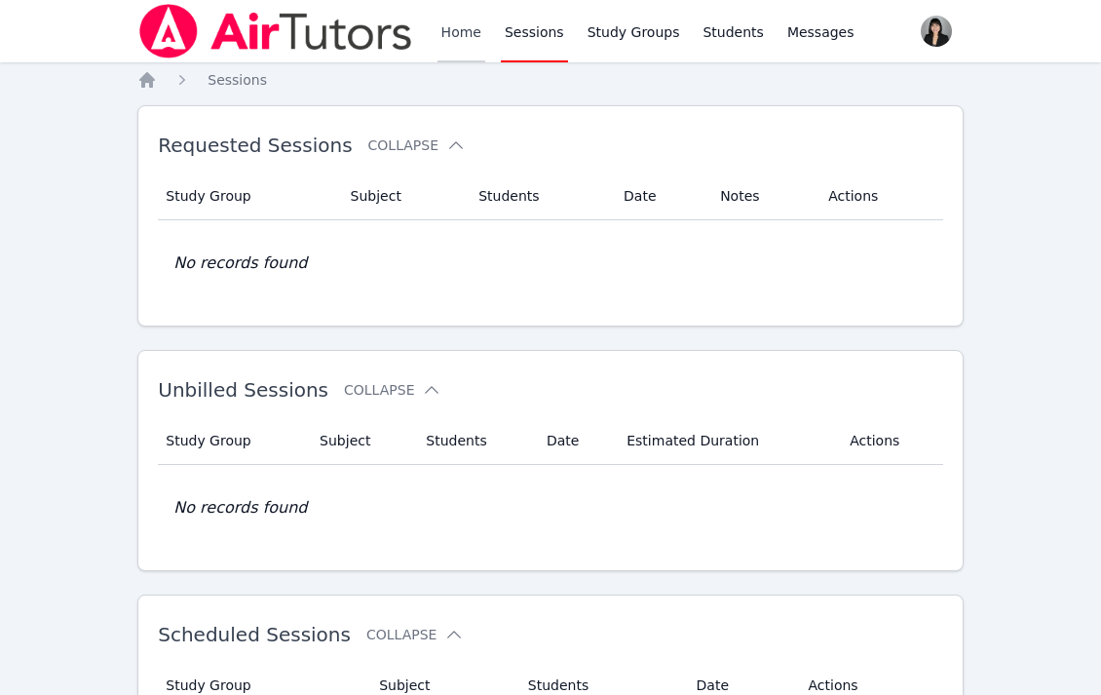
click at [475, 32] on link "Home" at bounding box center [462, 31] width 48 height 62
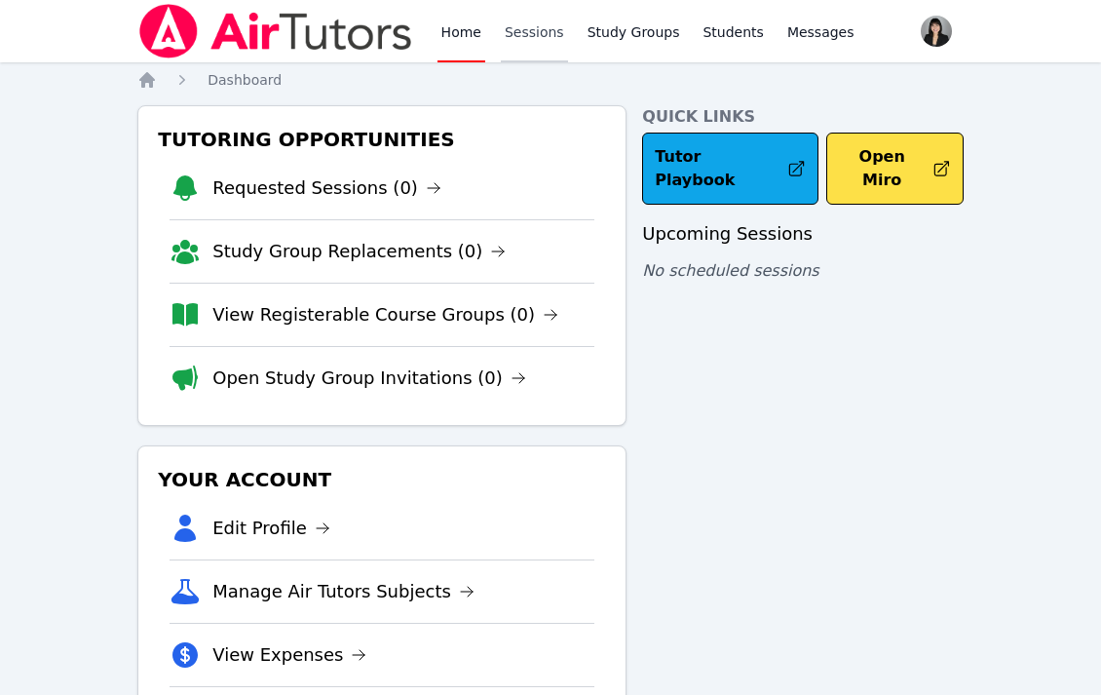
click at [545, 28] on link "Sessions" at bounding box center [534, 31] width 67 height 62
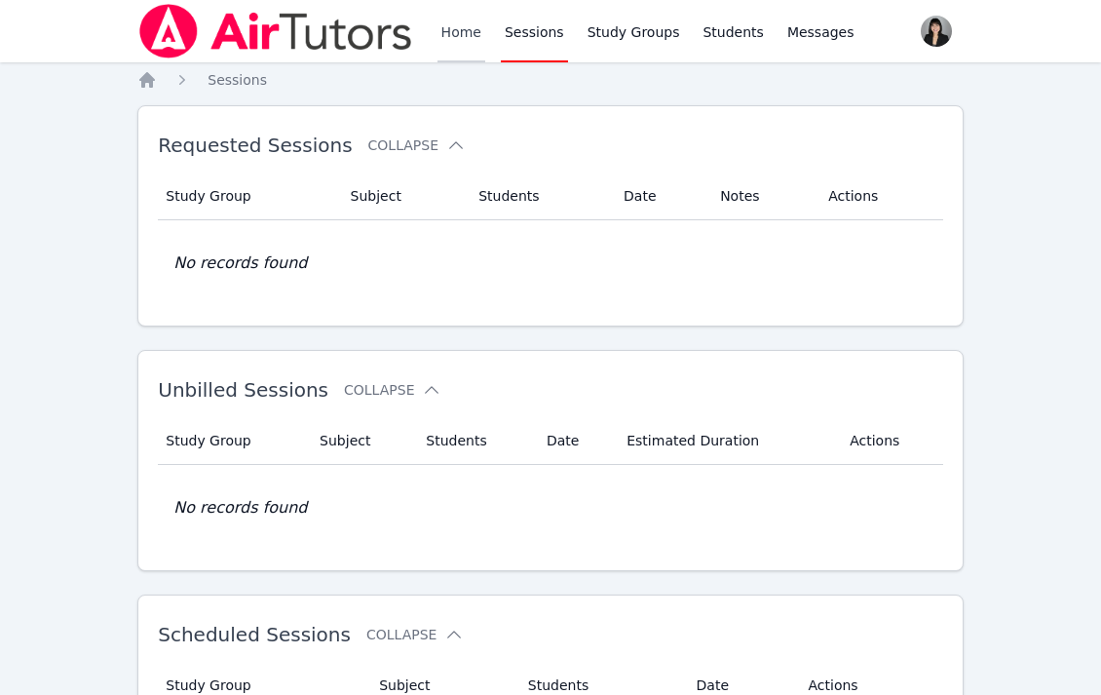
click at [454, 21] on link "Home" at bounding box center [462, 31] width 48 height 62
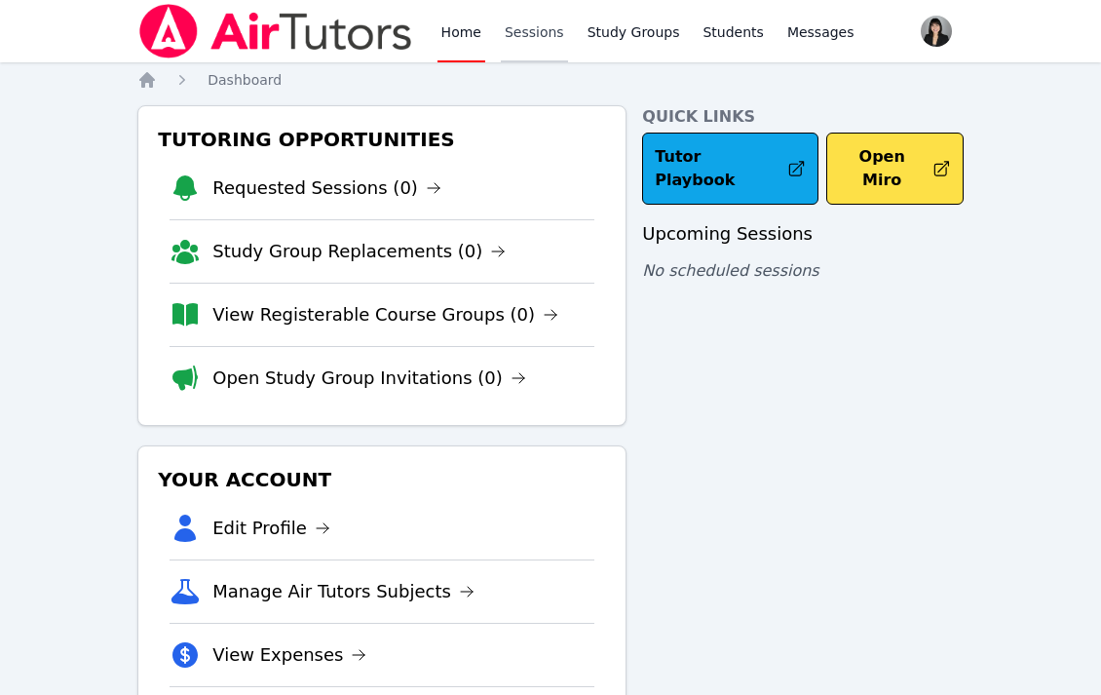
click at [542, 23] on link "Sessions" at bounding box center [534, 31] width 67 height 62
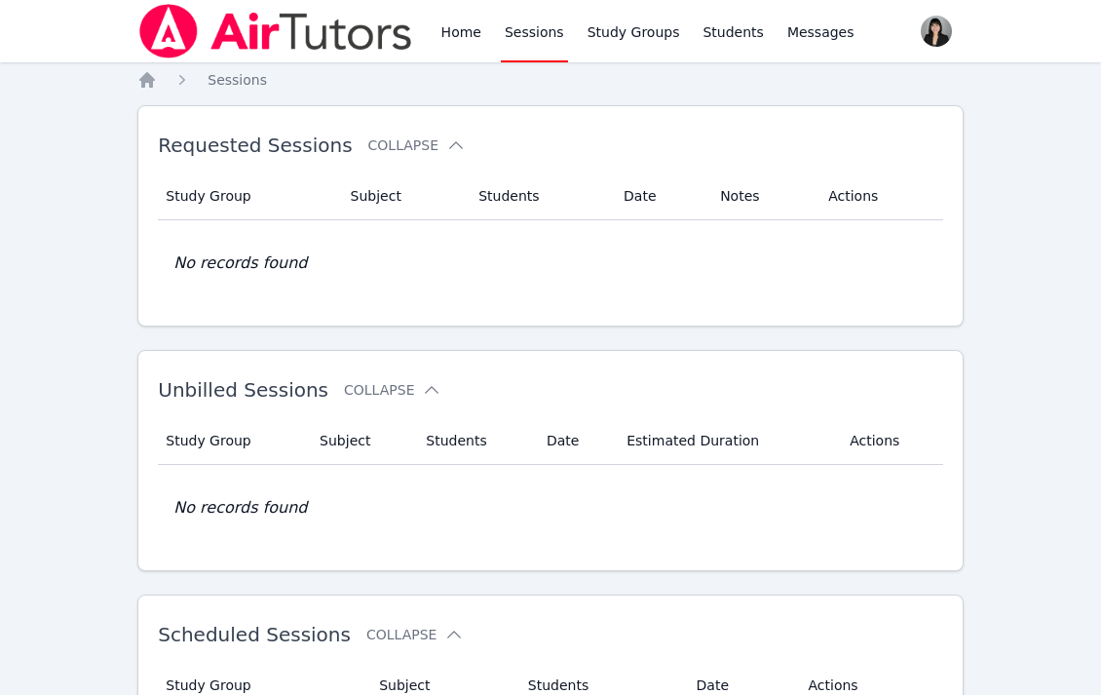
click at [516, 40] on link "Sessions" at bounding box center [534, 31] width 67 height 62
click at [460, 35] on link "Home" at bounding box center [462, 31] width 48 height 62
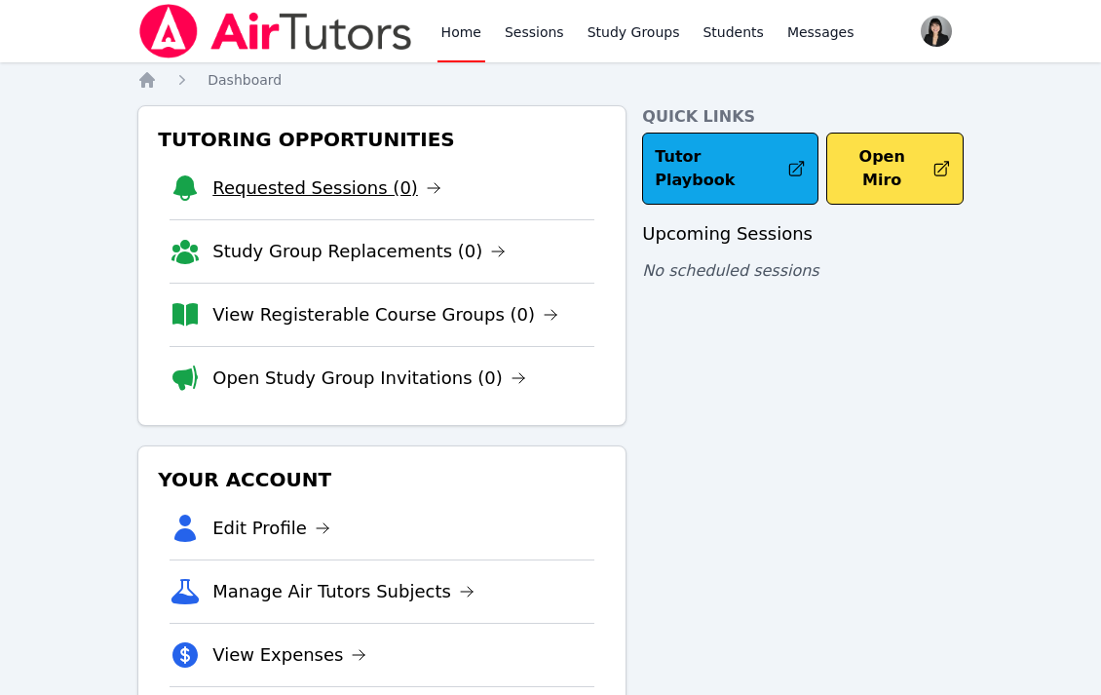
click at [349, 182] on link "Requested Sessions (0)" at bounding box center [326, 187] width 229 height 27
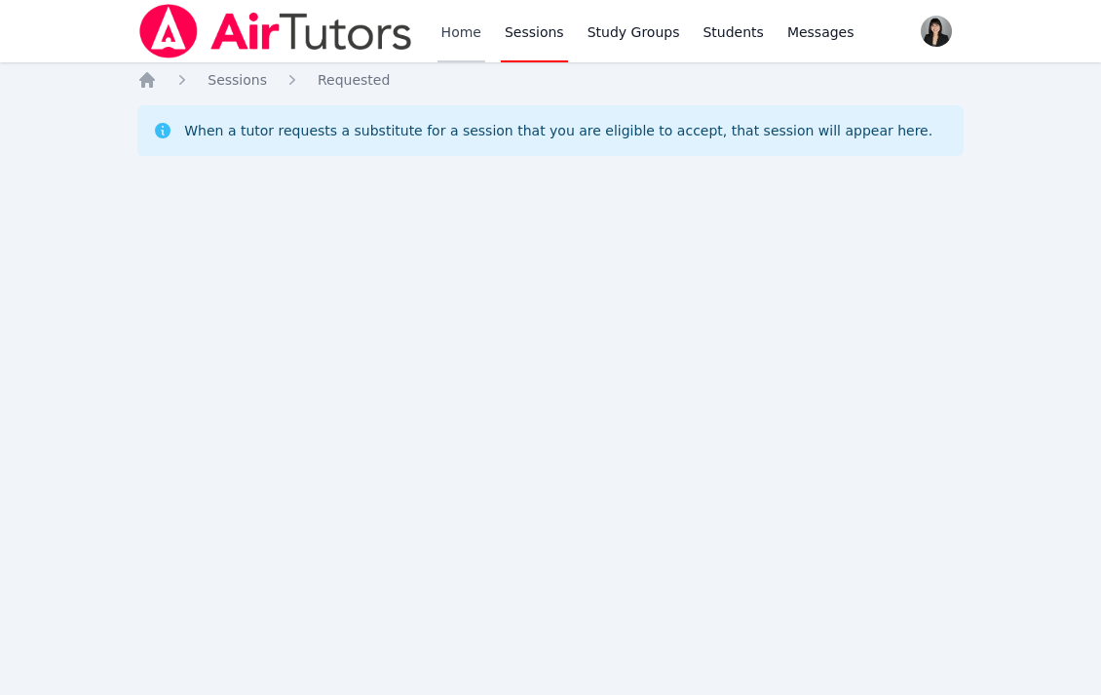
click at [463, 29] on link "Home" at bounding box center [462, 31] width 48 height 62
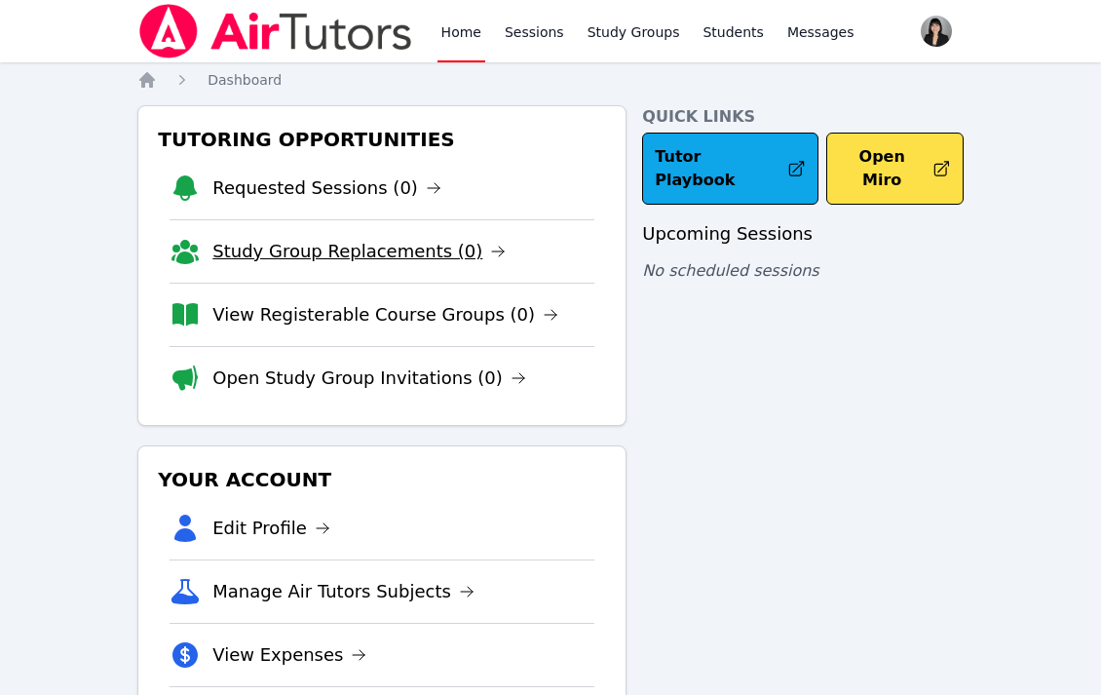
click at [355, 250] on link "Study Group Replacements (0)" at bounding box center [358, 251] width 293 height 27
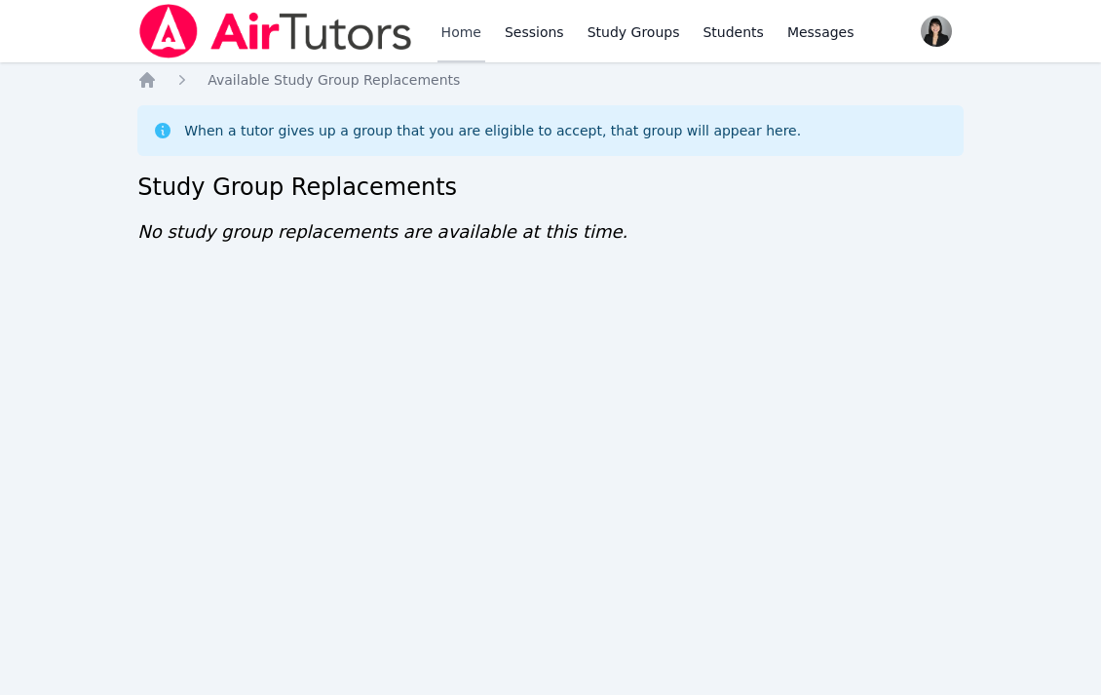
click at [463, 39] on link "Home" at bounding box center [462, 31] width 48 height 62
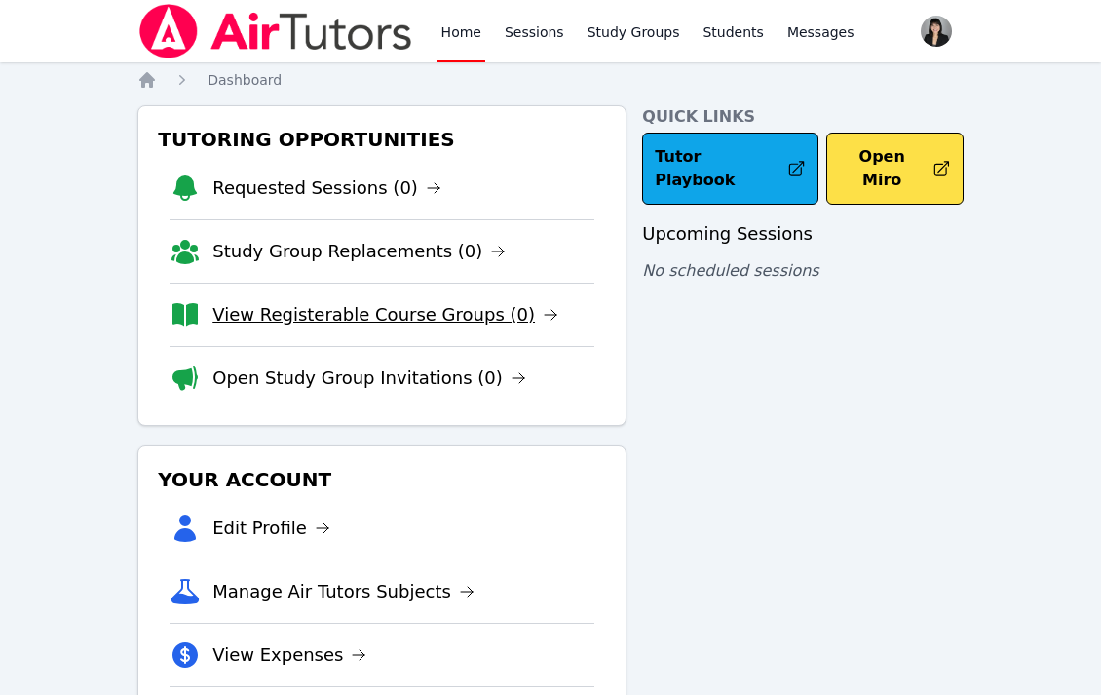
click at [376, 310] on link "View Registerable Course Groups (0)" at bounding box center [385, 314] width 346 height 27
